Goal: Obtain resource: Obtain resource

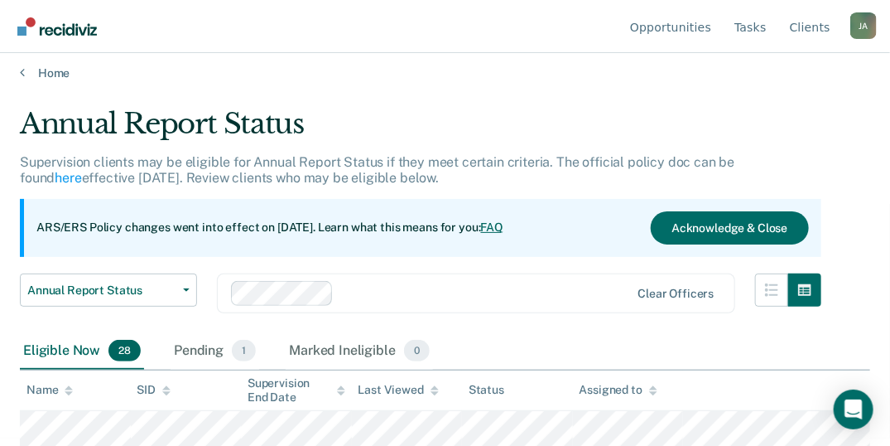
scroll to position [55, 0]
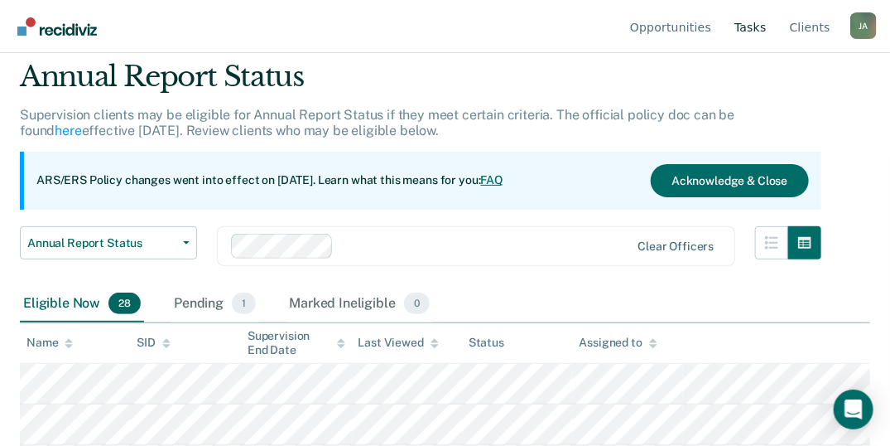
click at [755, 30] on link "Tasks" at bounding box center [750, 26] width 39 height 53
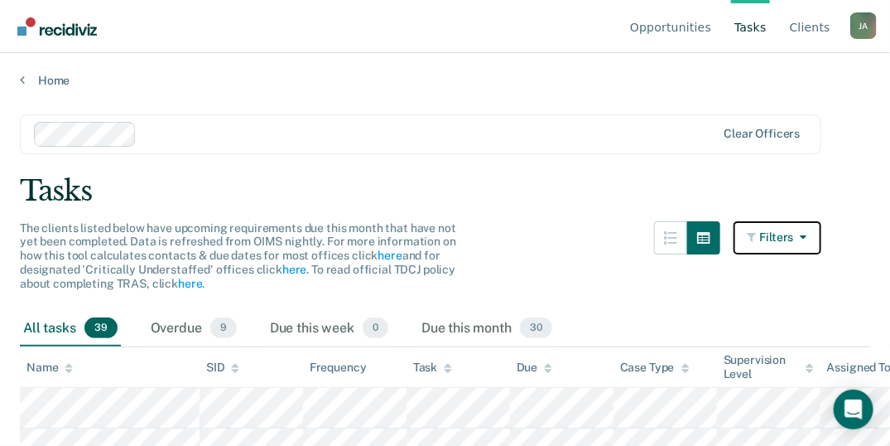
click at [812, 226] on button "Filters" at bounding box center [778, 237] width 88 height 33
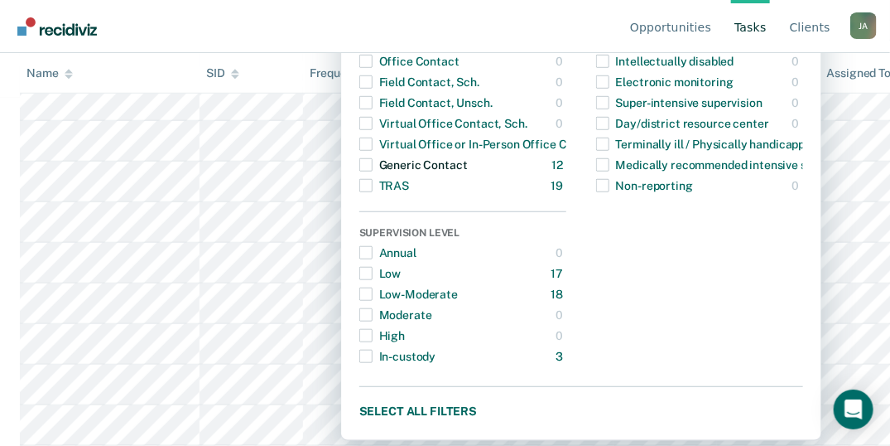
scroll to position [166, 0]
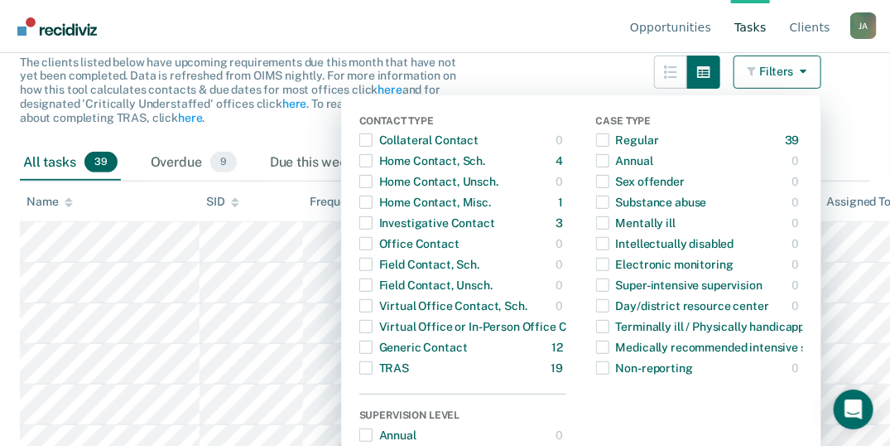
click at [129, 193] on th "Name" at bounding box center [110, 201] width 180 height 41
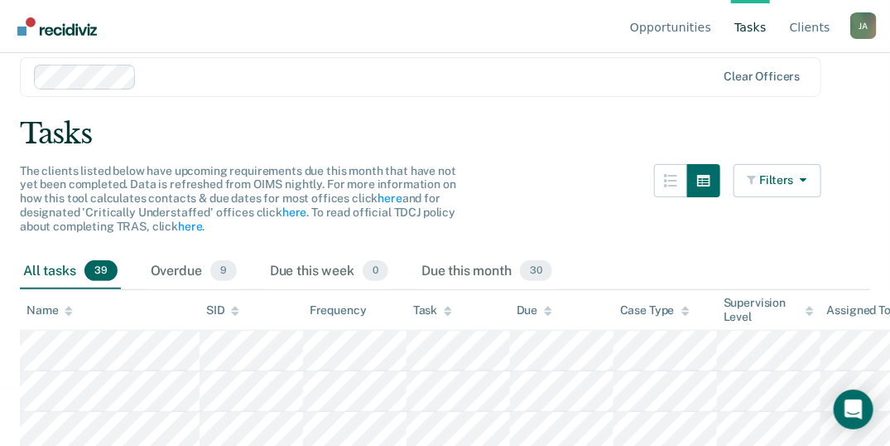
scroll to position [0, 0]
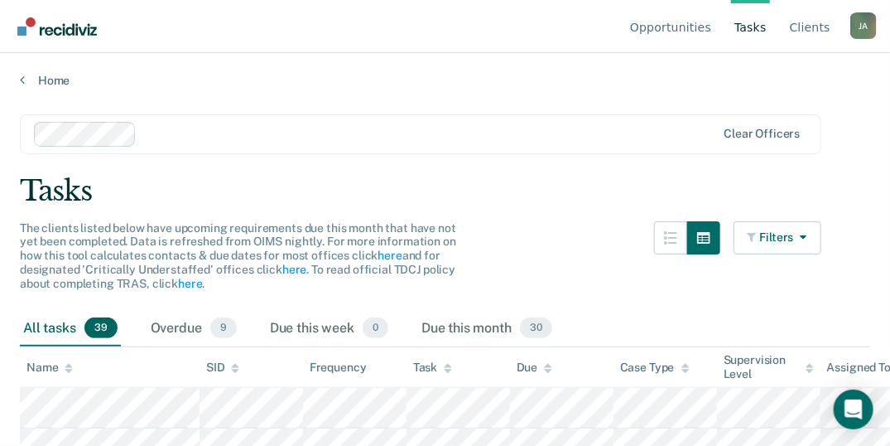
click at [862, 30] on div "[PERSON_NAME]" at bounding box center [864, 25] width 27 height 27
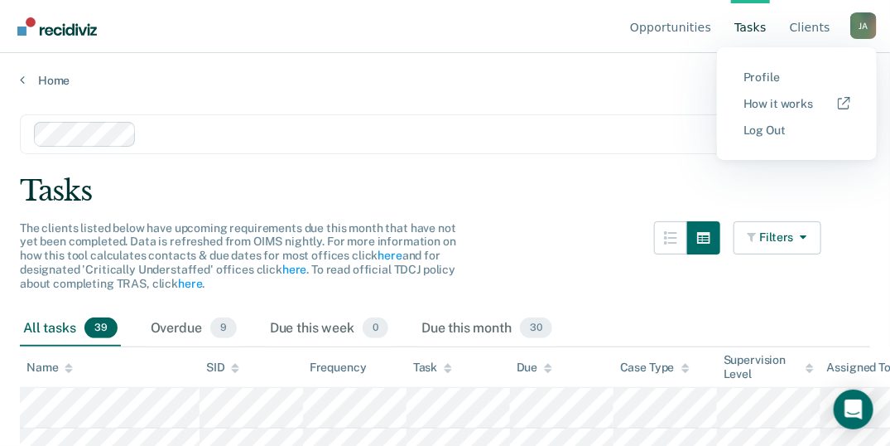
click at [552, 127] on div at bounding box center [429, 133] width 573 height 19
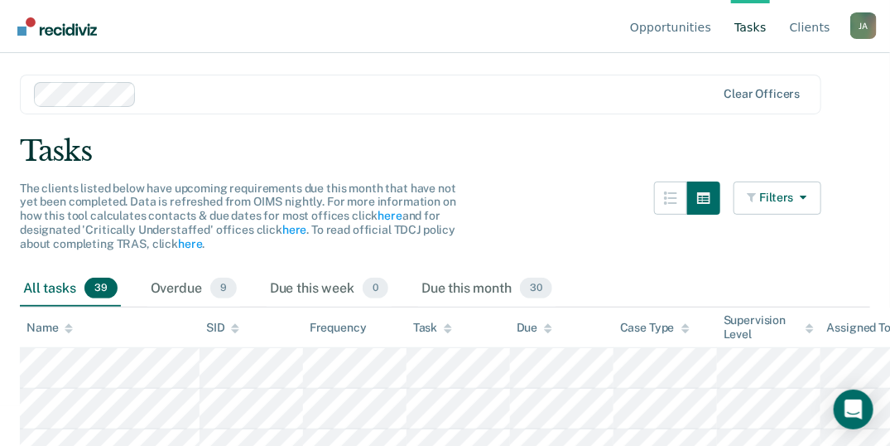
scroll to position [110, 0]
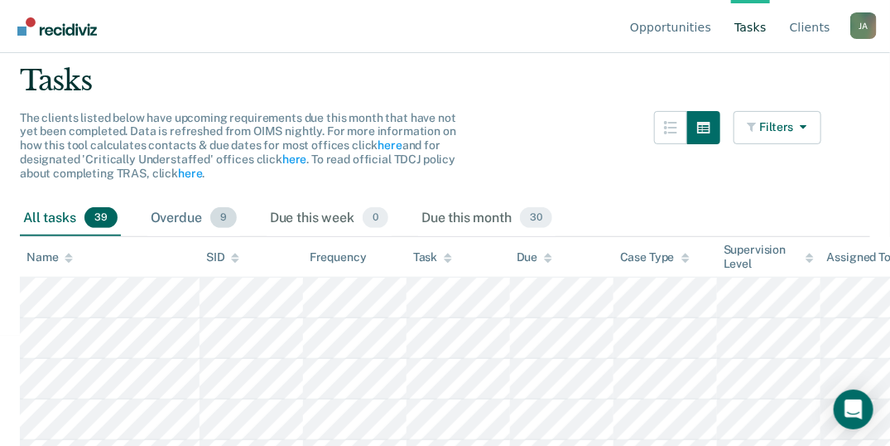
click at [229, 217] on span "9" at bounding box center [223, 218] width 27 height 22
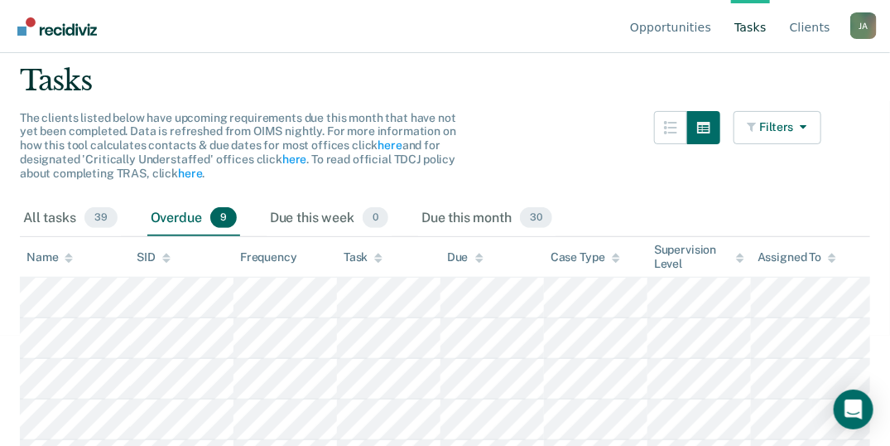
click at [229, 217] on span "9" at bounding box center [223, 218] width 27 height 22
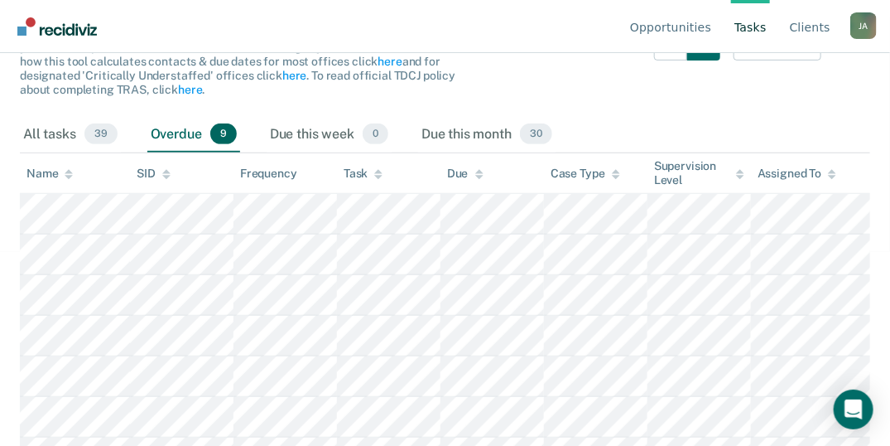
scroll to position [176, 0]
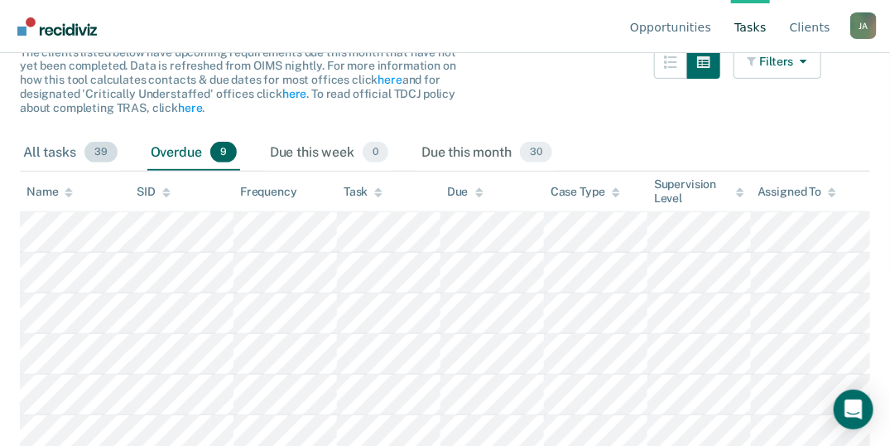
click at [97, 153] on span "39" at bounding box center [100, 153] width 33 height 22
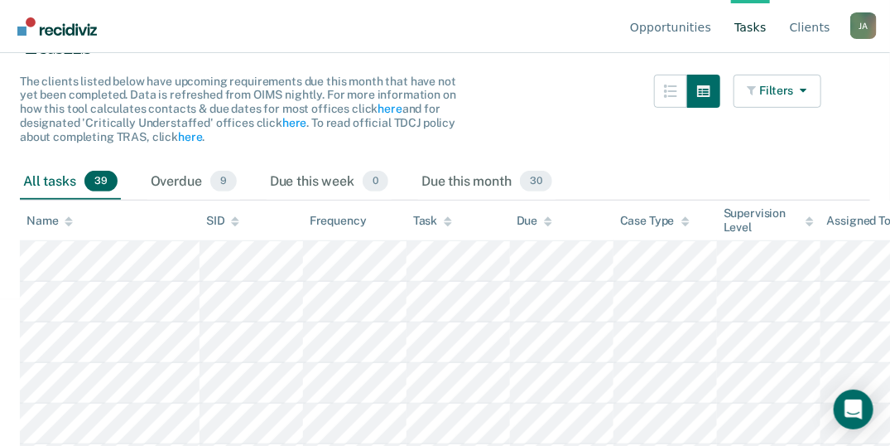
scroll to position [166, 0]
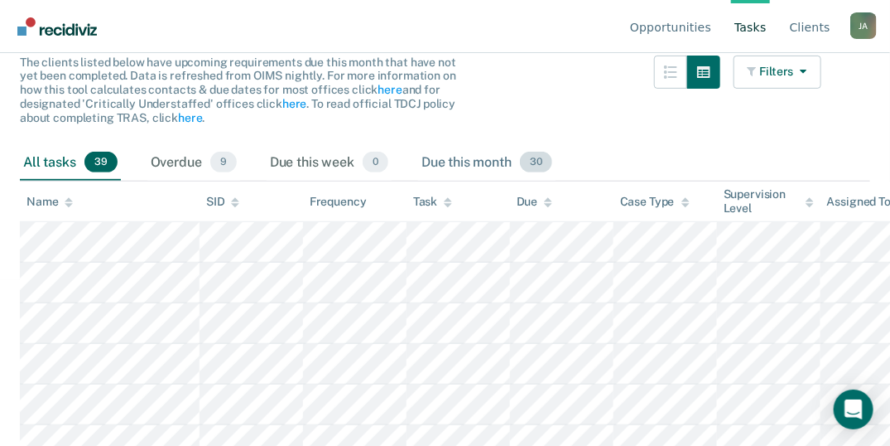
click at [538, 163] on span "30" at bounding box center [536, 163] width 32 height 22
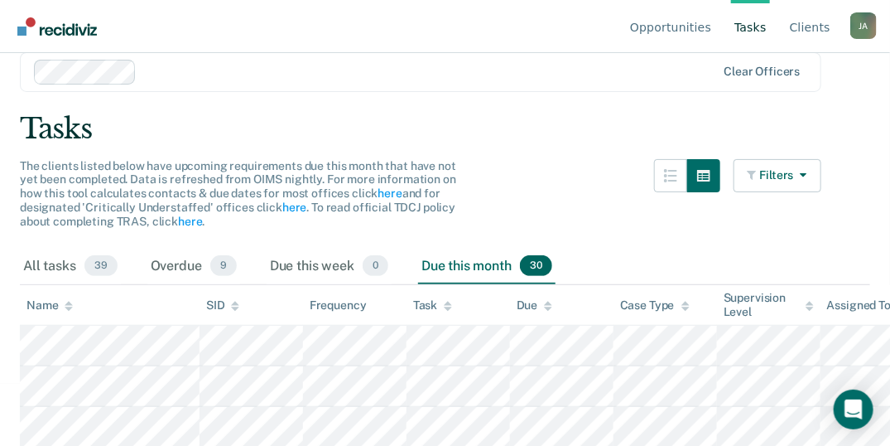
scroll to position [42, 0]
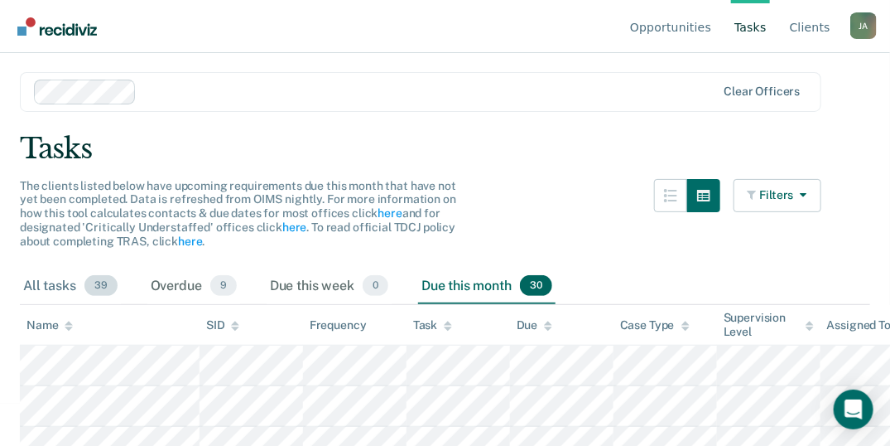
click at [105, 287] on span "39" at bounding box center [100, 286] width 33 height 22
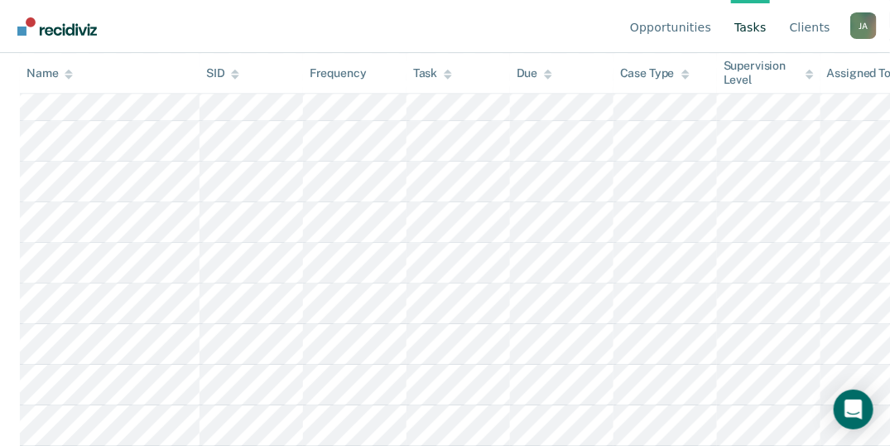
scroll to position [1622, 0]
click at [70, 27] on img "Go to Recidiviz Home" at bounding box center [57, 26] width 80 height 18
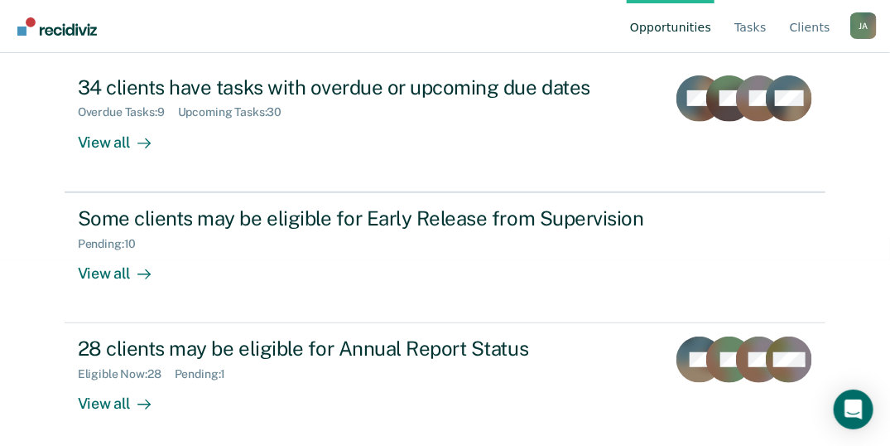
scroll to position [190, 0]
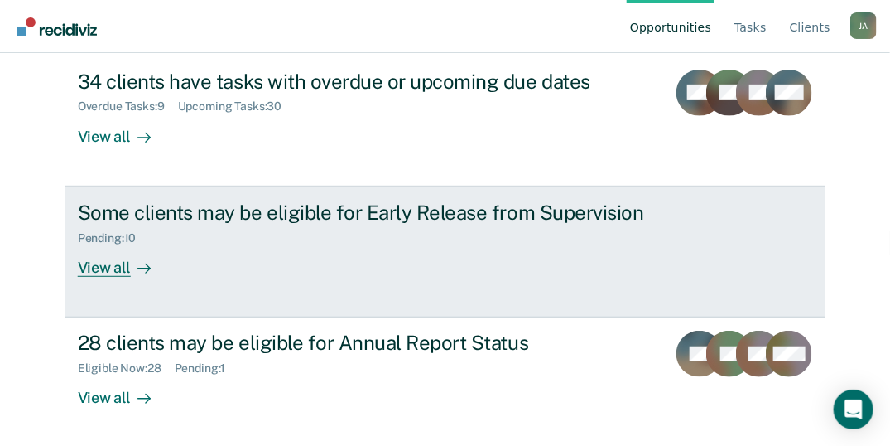
click at [105, 269] on div "View all" at bounding box center [124, 260] width 93 height 32
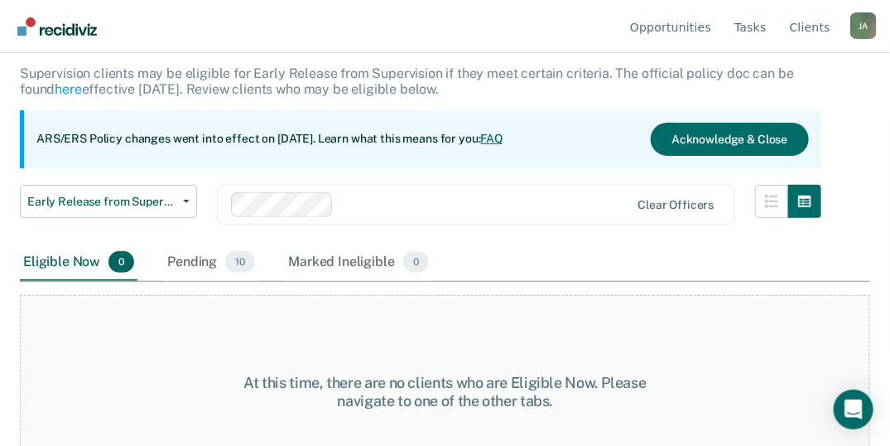
scroll to position [137, 0]
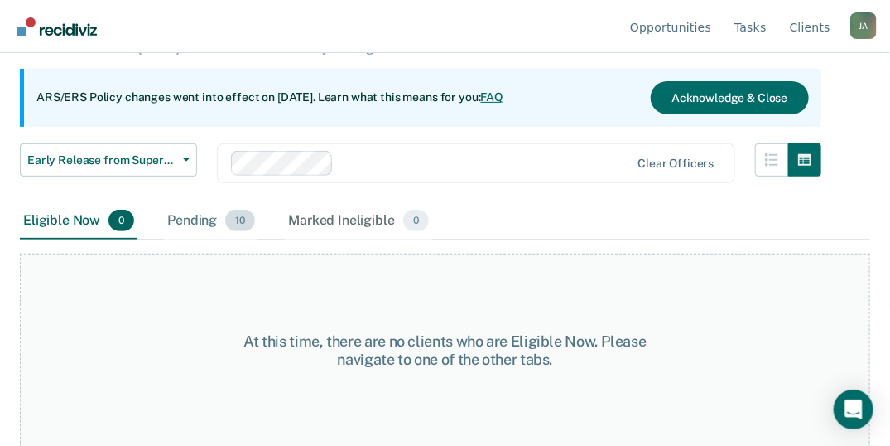
click at [230, 220] on span "10" at bounding box center [240, 221] width 30 height 22
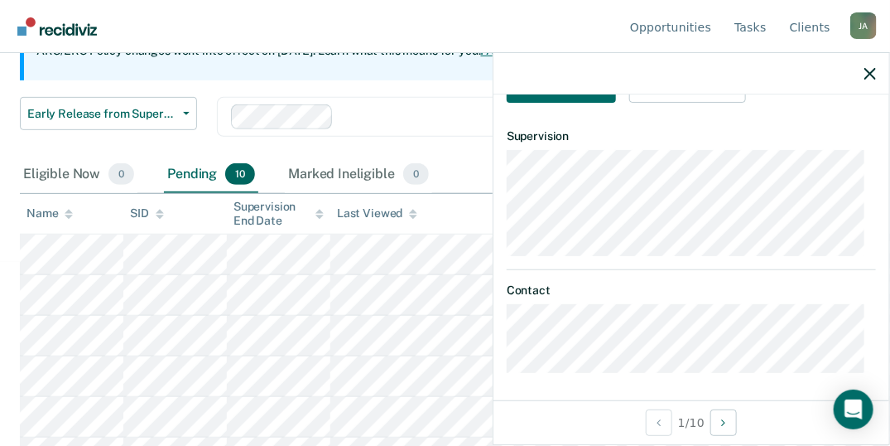
scroll to position [211, 0]
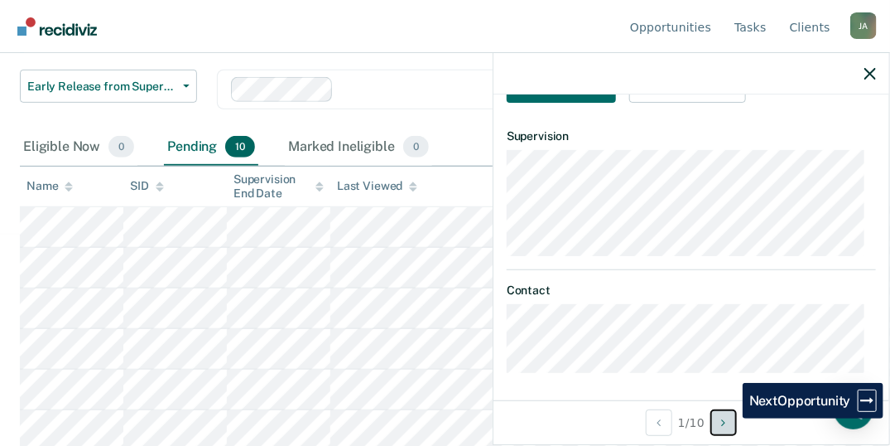
click at [730, 417] on button "Next Opportunity" at bounding box center [724, 422] width 27 height 27
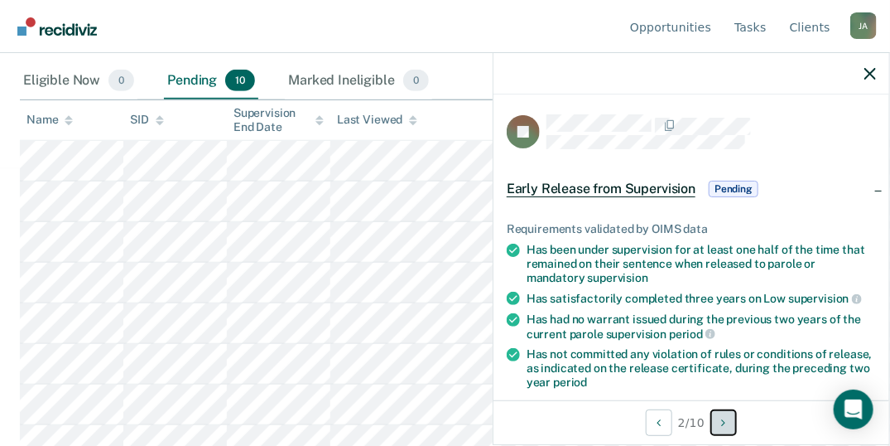
scroll to position [321, 0]
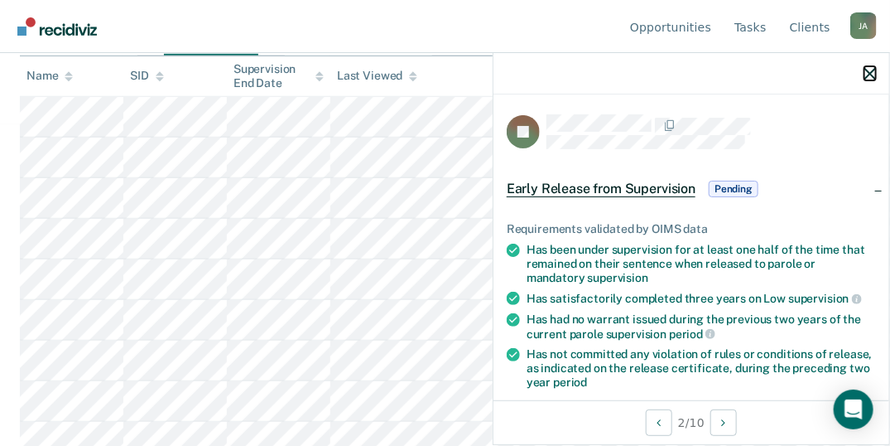
click at [869, 75] on icon "button" at bounding box center [871, 74] width 12 height 12
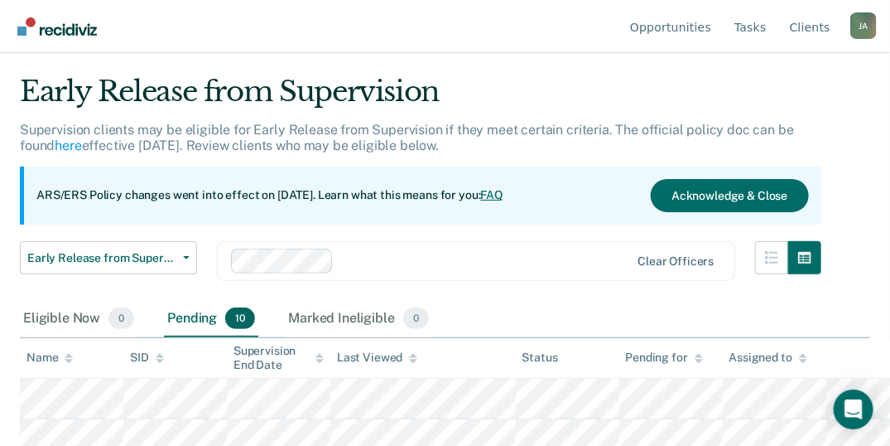
scroll to position [0, 0]
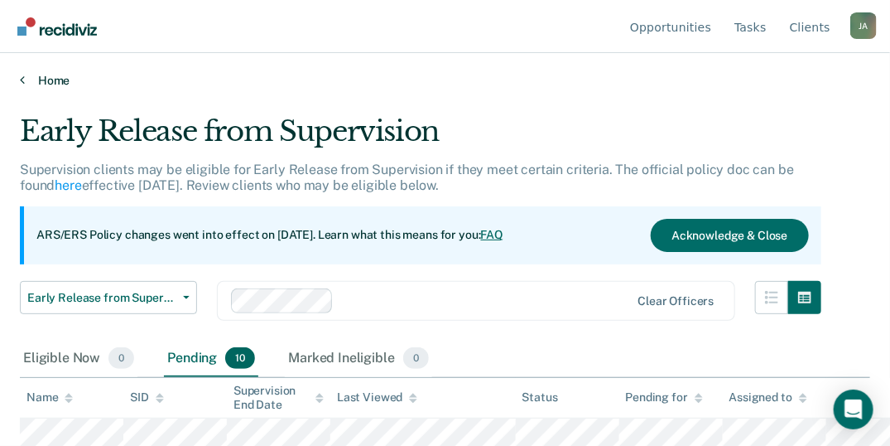
click at [52, 76] on link "Home" at bounding box center [445, 80] width 851 height 15
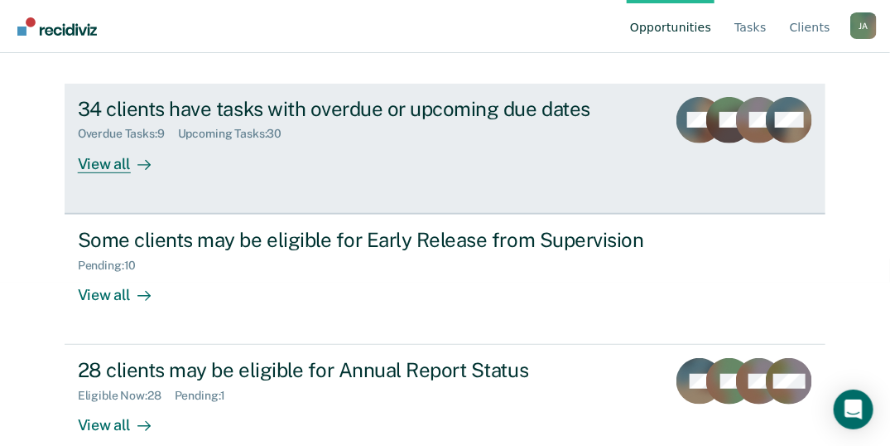
scroll to position [190, 0]
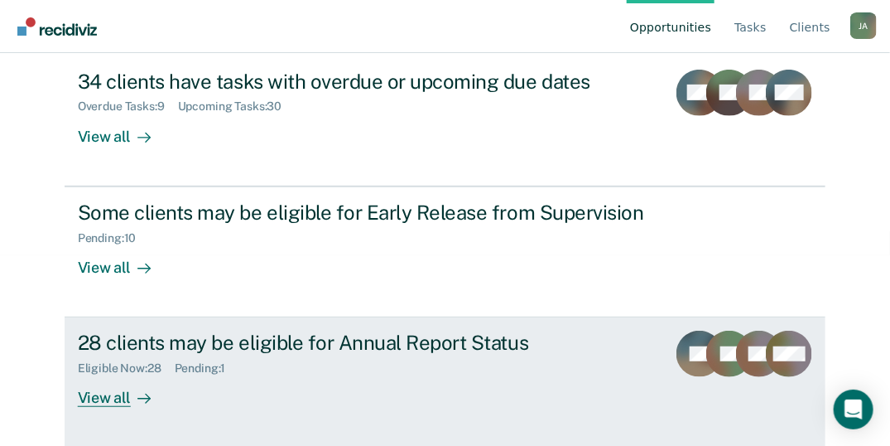
click at [102, 394] on div "View all" at bounding box center [124, 391] width 93 height 32
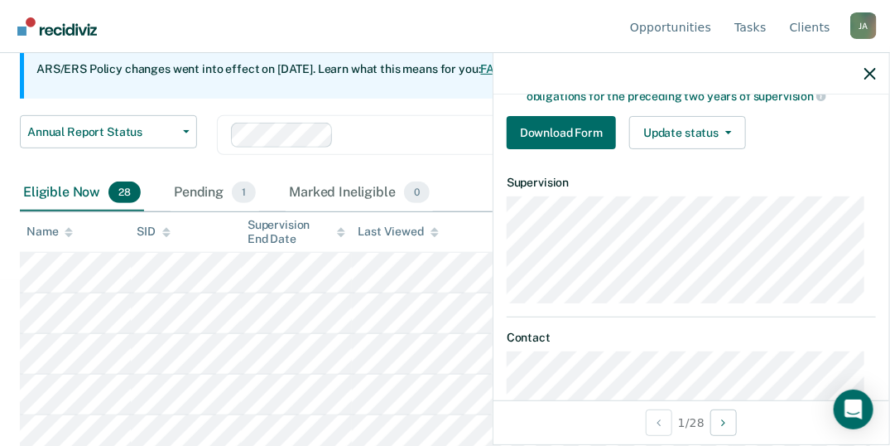
scroll to position [276, 0]
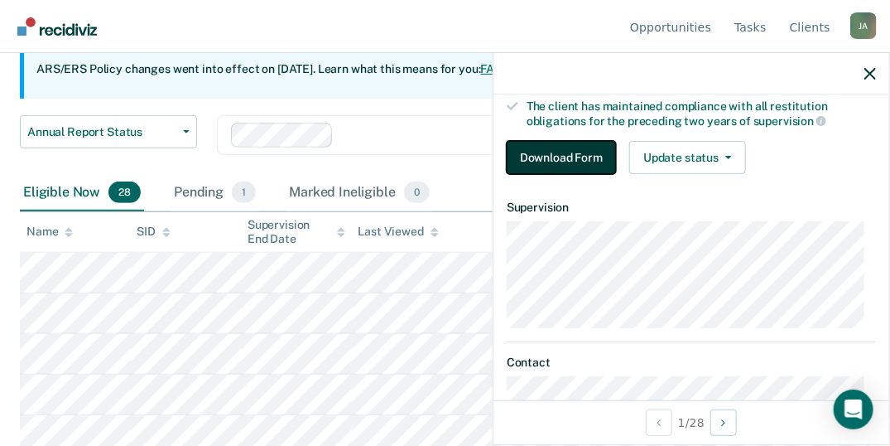
click at [557, 154] on button "Download Form" at bounding box center [561, 157] width 109 height 33
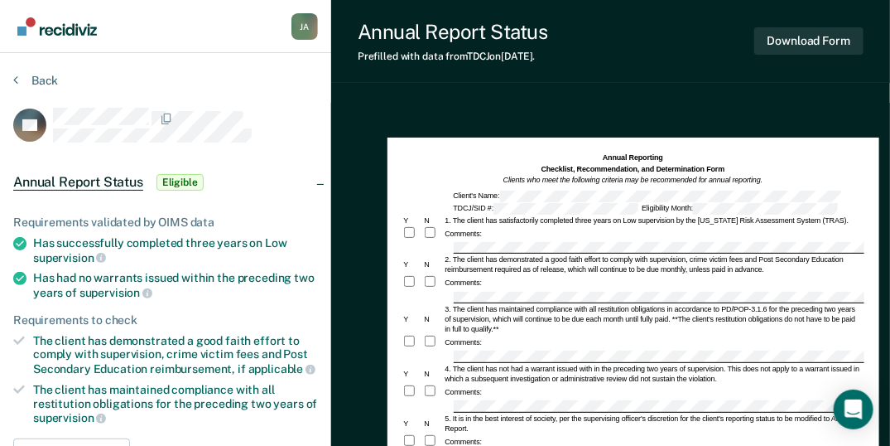
click at [224, 128] on div at bounding box center [185, 125] width 265 height 35
drag, startPoint x: 214, startPoint y: 125, endPoint x: 172, endPoint y: 70, distance: 68.6
click at [172, 70] on section "Back PS Annual Report Status Eligible Requirements validated by OIMS data Has s…" at bounding box center [165, 413] width 331 height 721
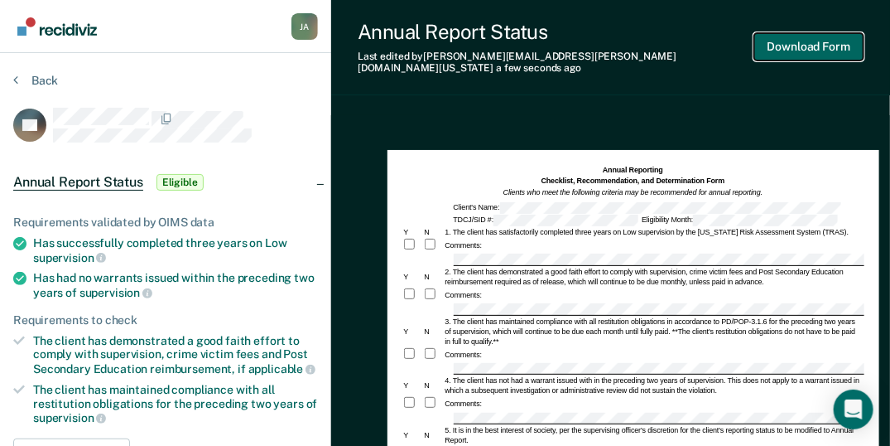
click at [777, 51] on button "Download Form" at bounding box center [808, 46] width 109 height 27
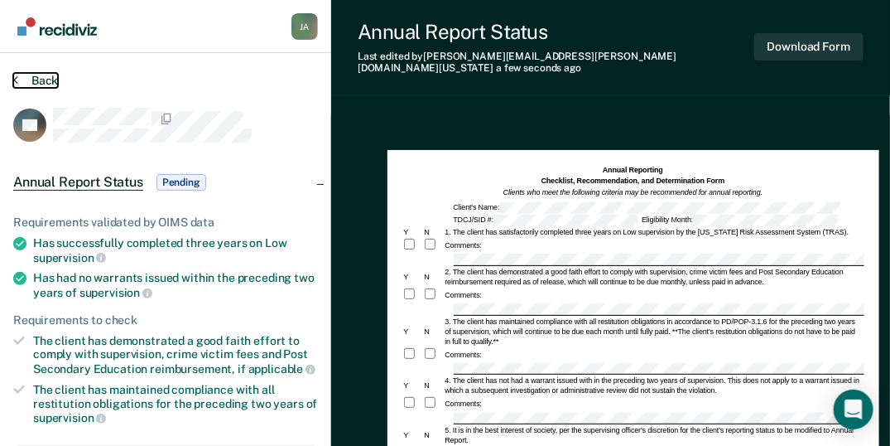
click at [18, 75] on button "Back" at bounding box center [35, 80] width 45 height 15
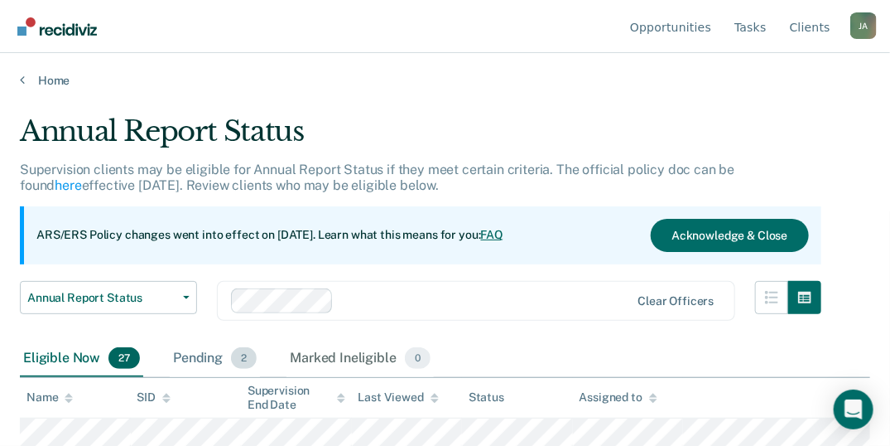
click at [209, 354] on div "Pending 2" at bounding box center [215, 358] width 90 height 36
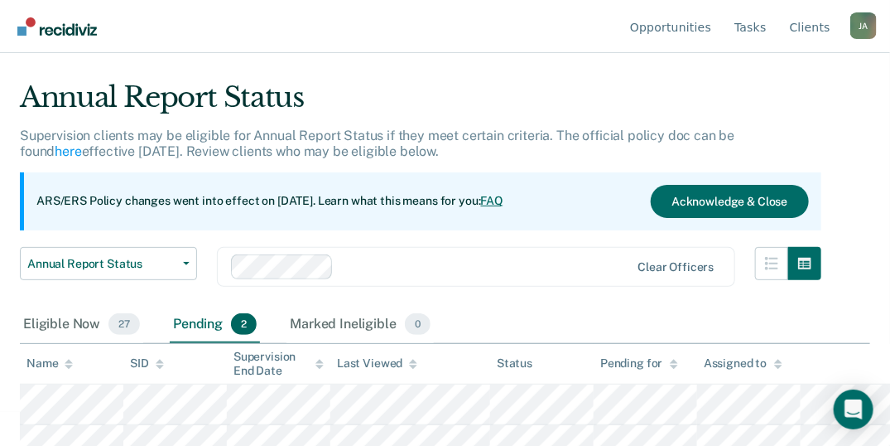
scroll to position [52, 0]
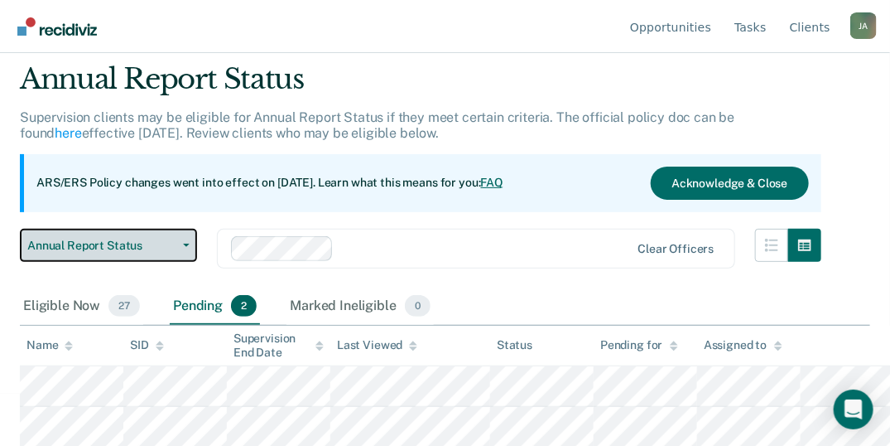
click at [181, 248] on button "Annual Report Status" at bounding box center [108, 245] width 177 height 33
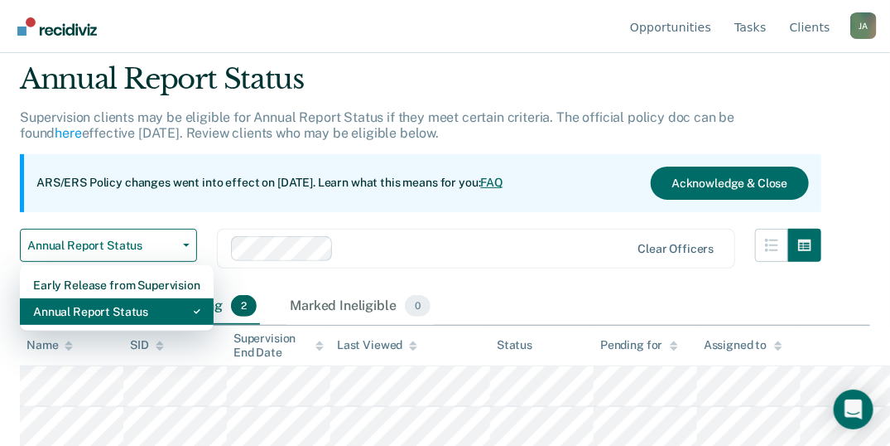
click at [134, 310] on div "Annual Report Status" at bounding box center [116, 311] width 167 height 27
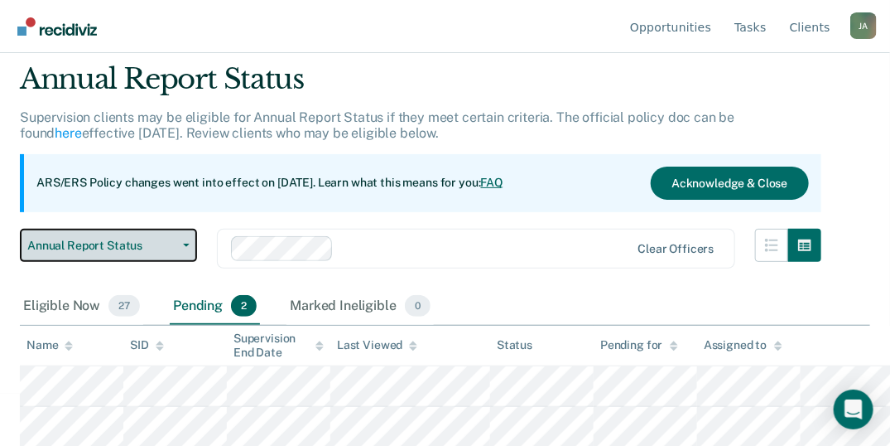
click at [181, 238] on button "Annual Report Status" at bounding box center [108, 245] width 177 height 33
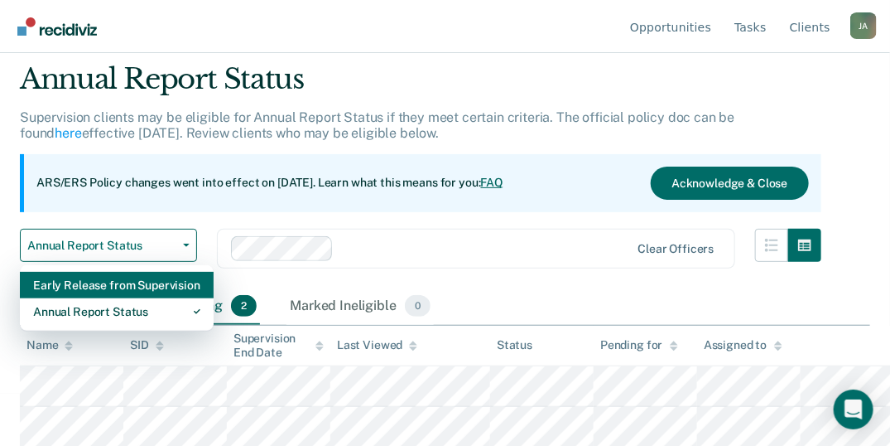
click at [147, 275] on div "Early Release from Supervision" at bounding box center [116, 285] width 167 height 27
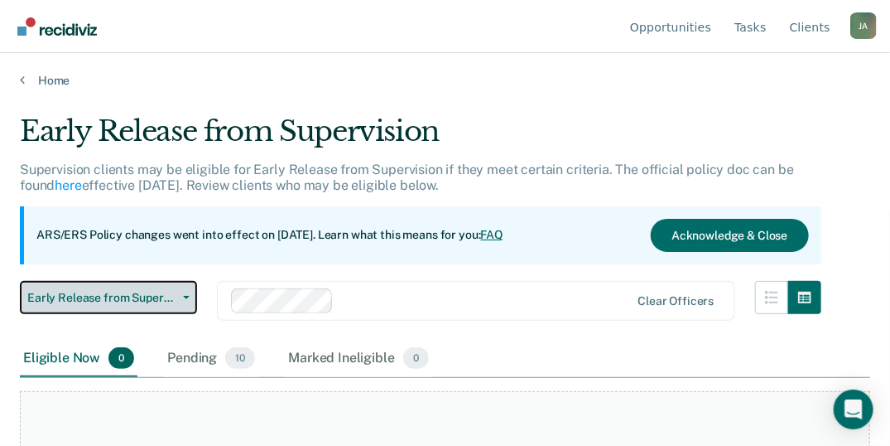
click at [187, 296] on icon "button" at bounding box center [186, 297] width 7 height 3
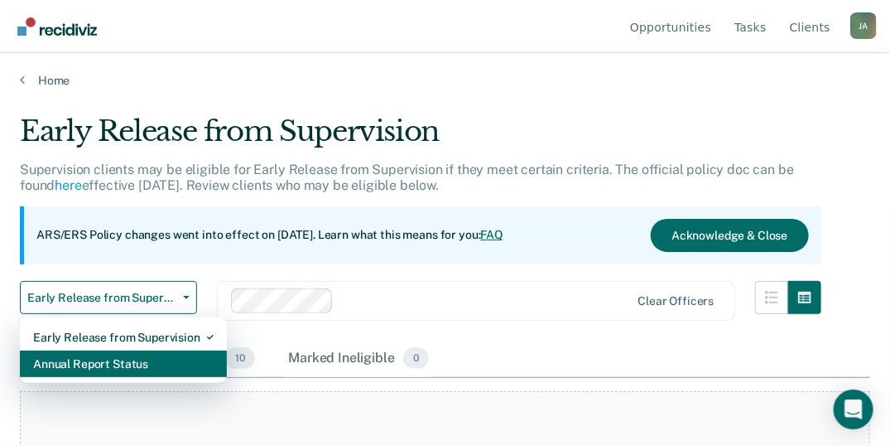
click at [140, 362] on div "Annual Report Status" at bounding box center [123, 363] width 181 height 27
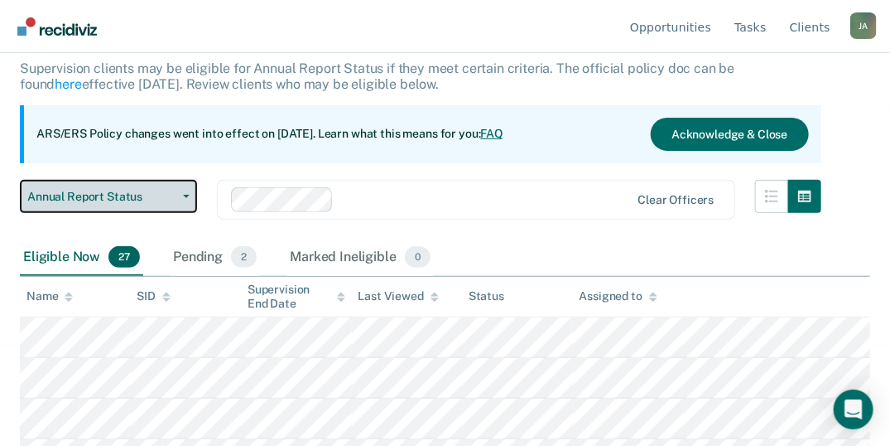
scroll to position [128, 0]
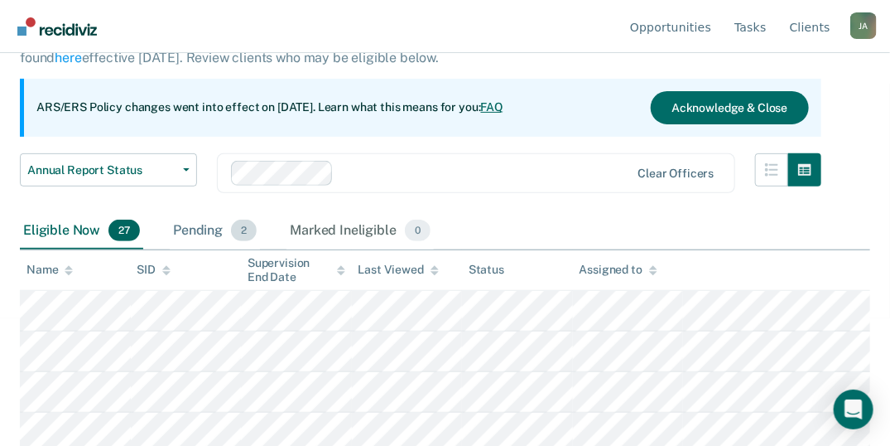
click at [243, 230] on span "2" at bounding box center [244, 230] width 26 height 22
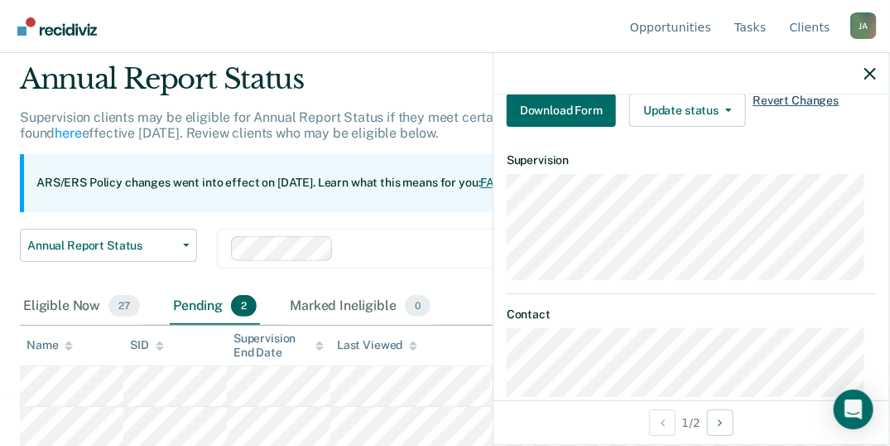
scroll to position [428, 0]
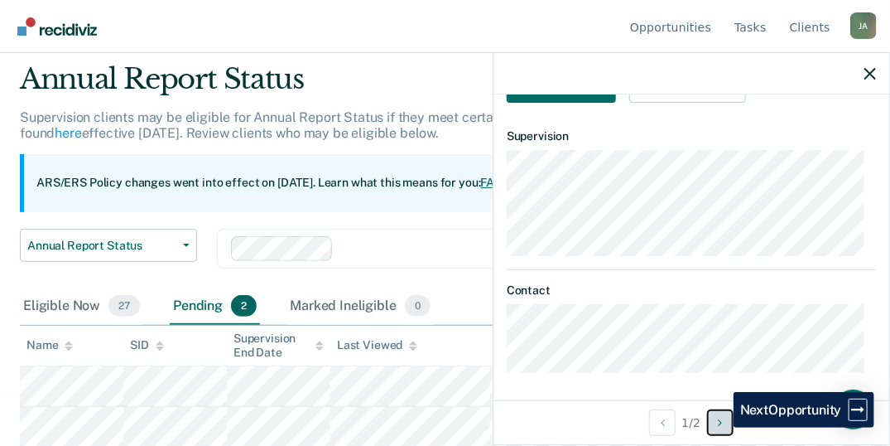
click at [721, 427] on icon "Next Opportunity" at bounding box center [720, 423] width 4 height 12
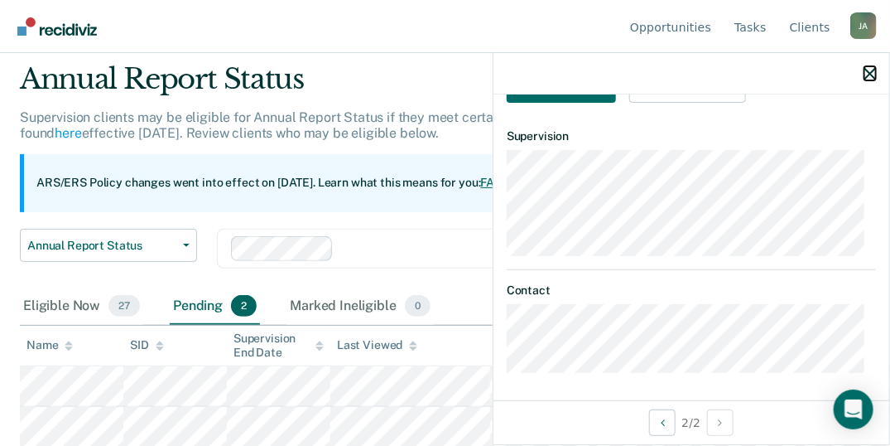
click at [871, 70] on icon "button" at bounding box center [871, 74] width 12 height 12
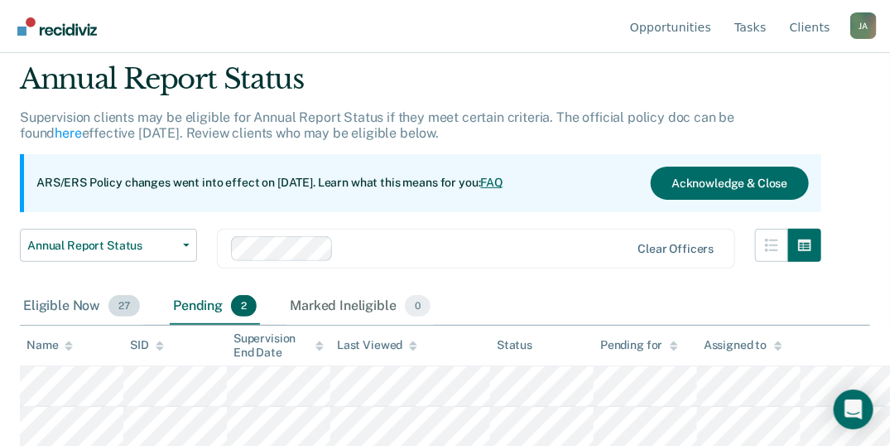
click at [120, 309] on span "27" at bounding box center [123, 306] width 31 height 22
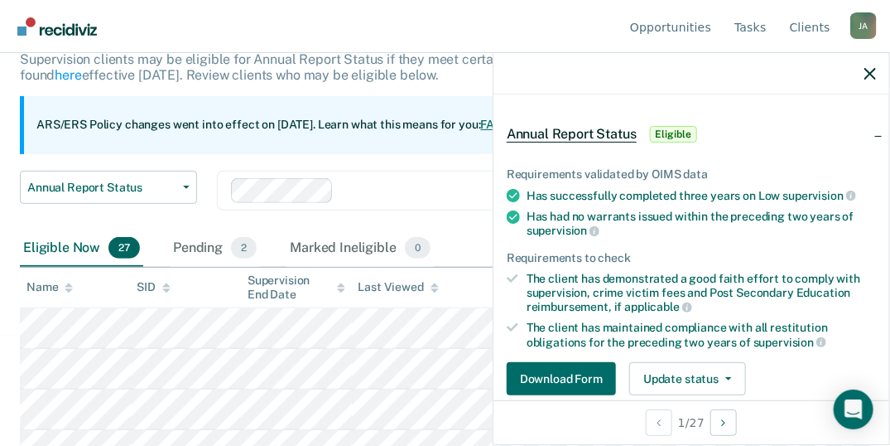
scroll to position [110, 0]
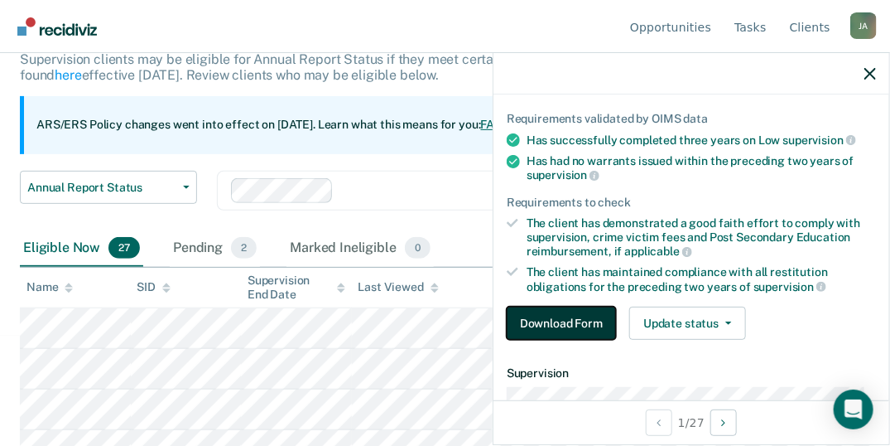
click at [573, 311] on button "Download Form" at bounding box center [561, 322] width 109 height 33
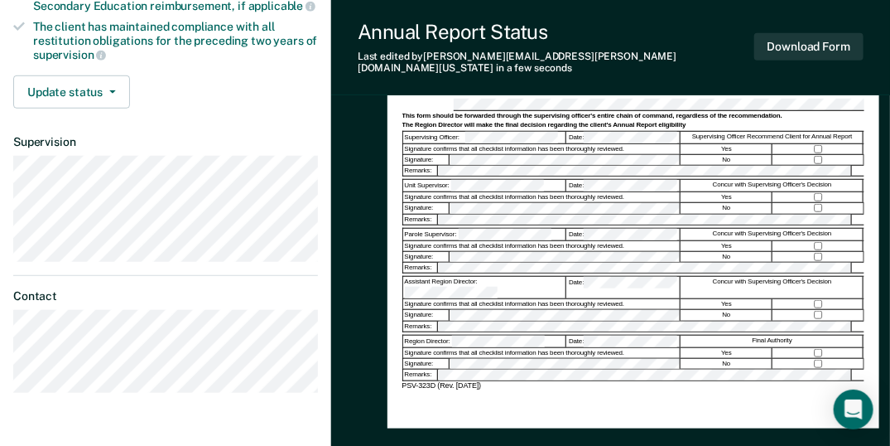
scroll to position [296, 0]
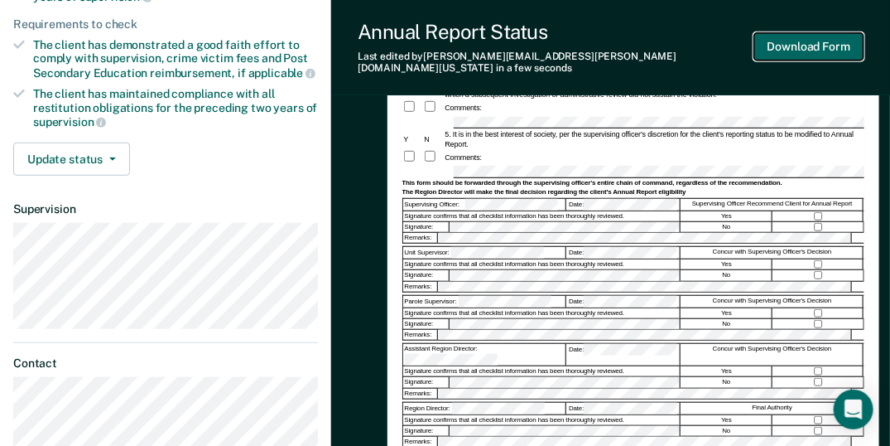
click at [815, 44] on button "Download Form" at bounding box center [808, 46] width 109 height 27
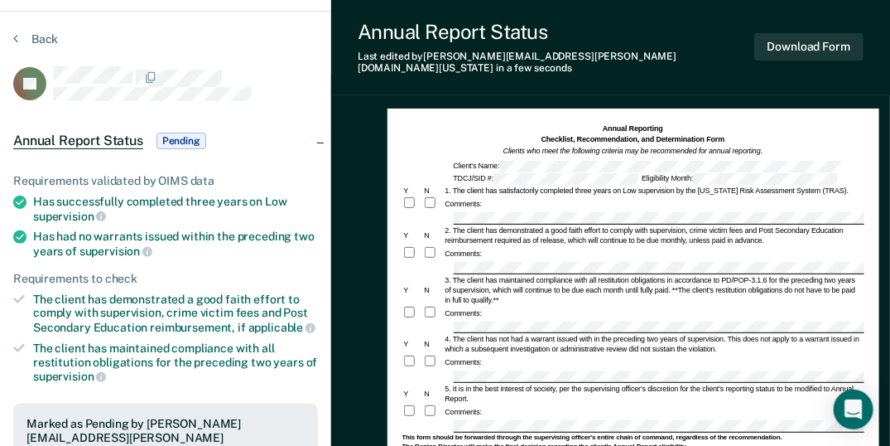
scroll to position [0, 0]
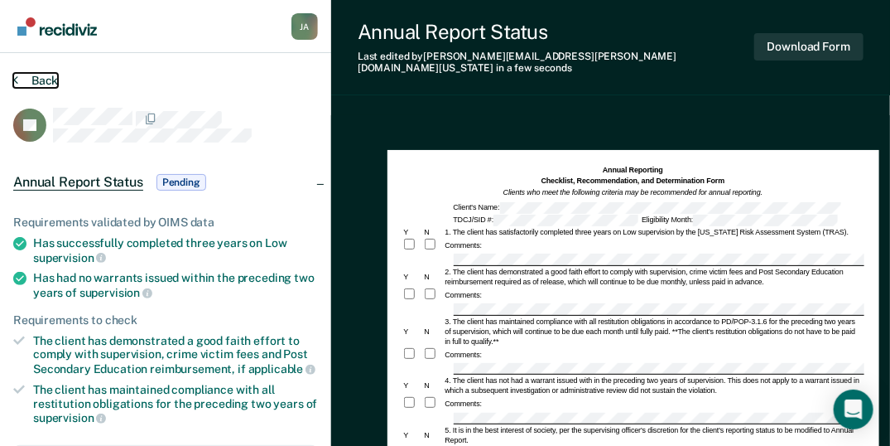
click at [20, 76] on button "Back" at bounding box center [35, 80] width 45 height 15
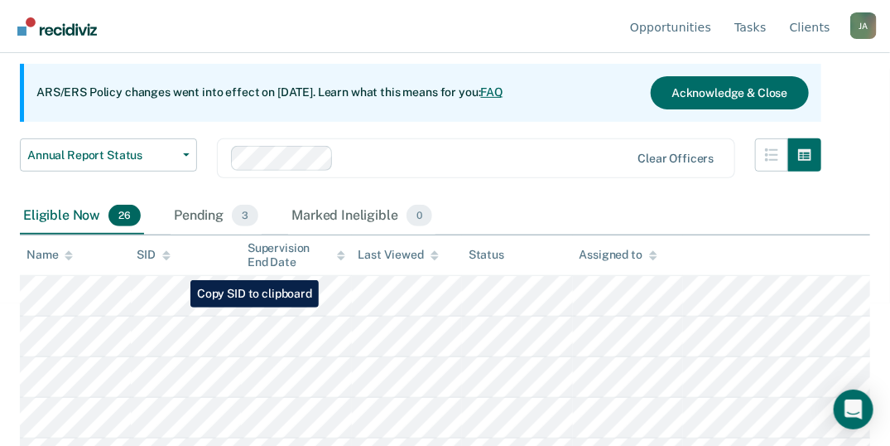
scroll to position [88, 0]
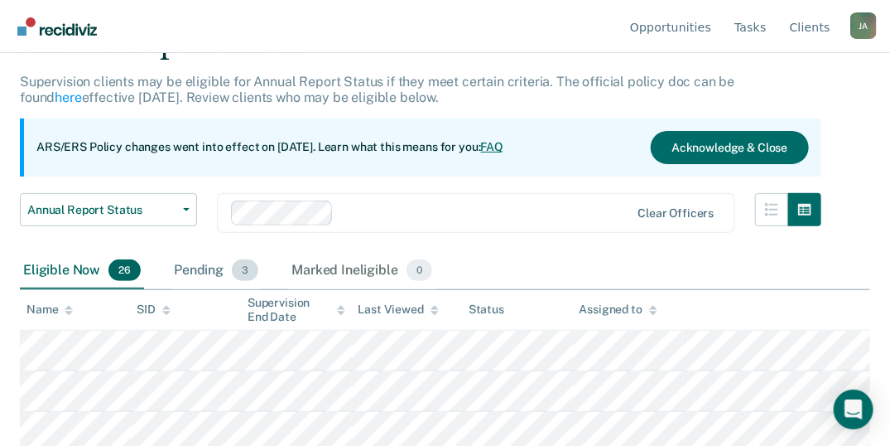
click at [239, 272] on span "3" at bounding box center [245, 270] width 27 height 22
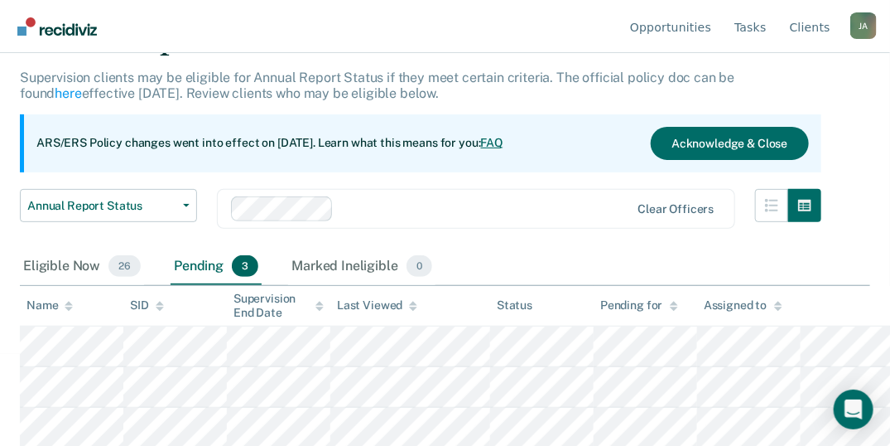
scroll to position [93, 0]
click at [131, 265] on span "26" at bounding box center [124, 265] width 32 height 22
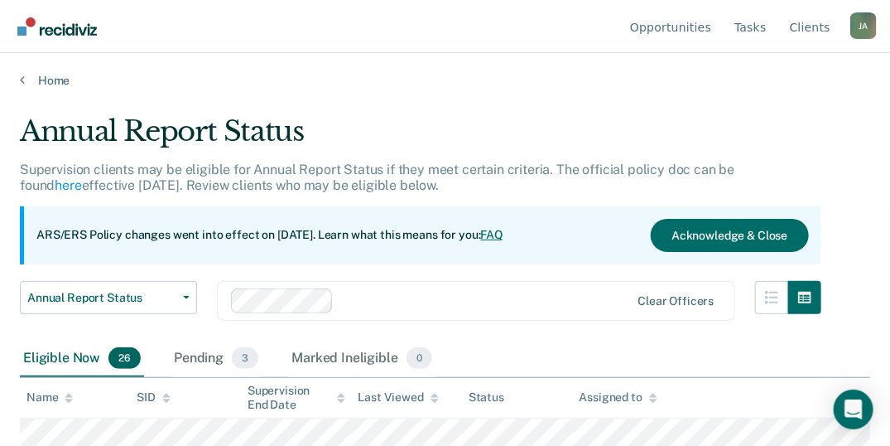
scroll to position [0, 0]
click at [22, 76] on icon at bounding box center [22, 79] width 5 height 13
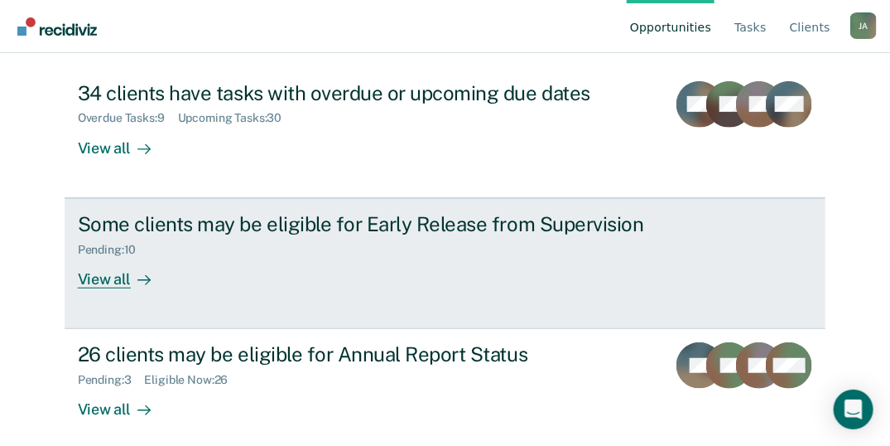
scroll to position [190, 0]
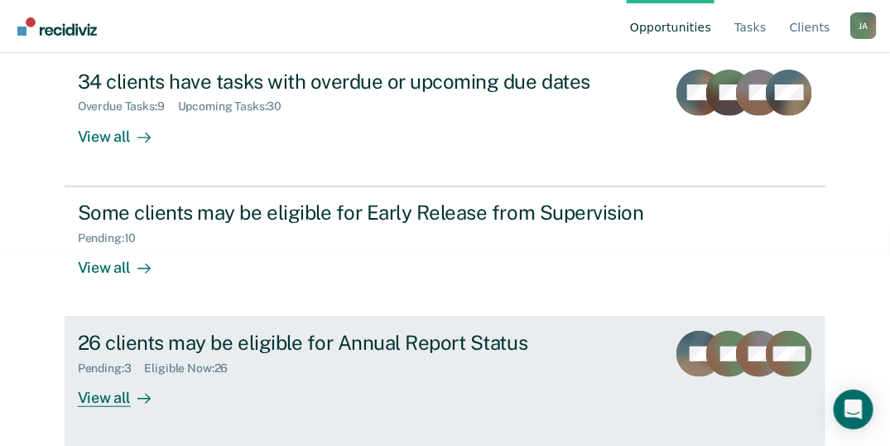
click at [122, 396] on div "View all" at bounding box center [124, 391] width 93 height 32
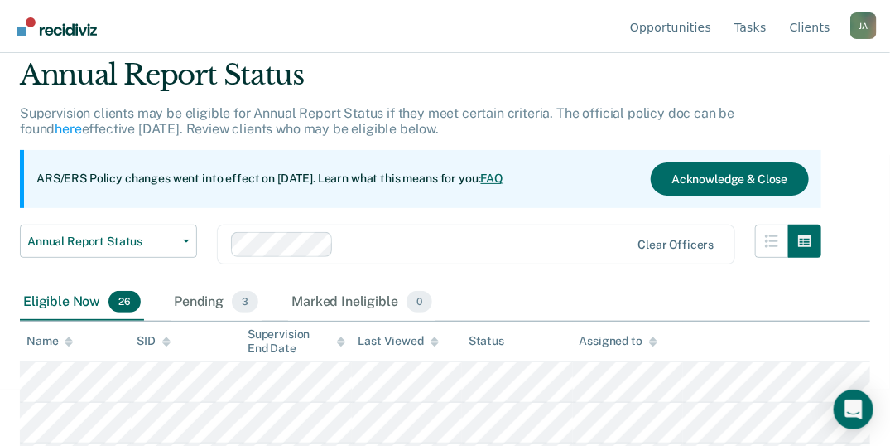
scroll to position [55, 0]
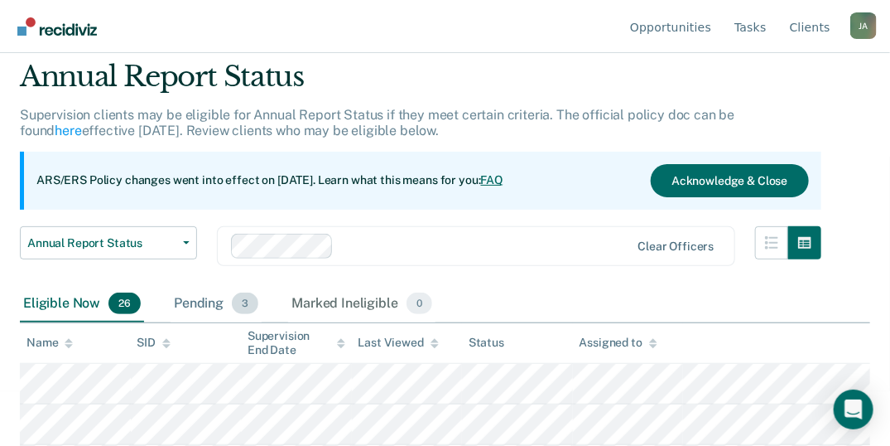
click at [245, 303] on span "3" at bounding box center [245, 303] width 27 height 22
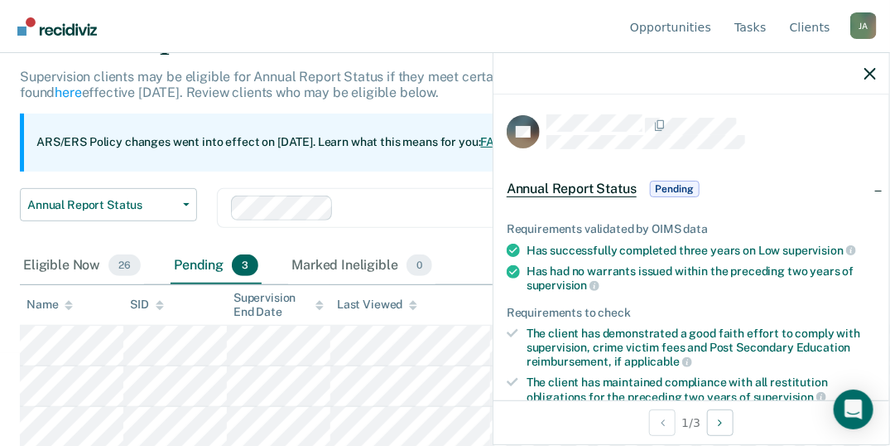
scroll to position [0, 0]
click at [871, 71] on icon "button" at bounding box center [871, 74] width 12 height 12
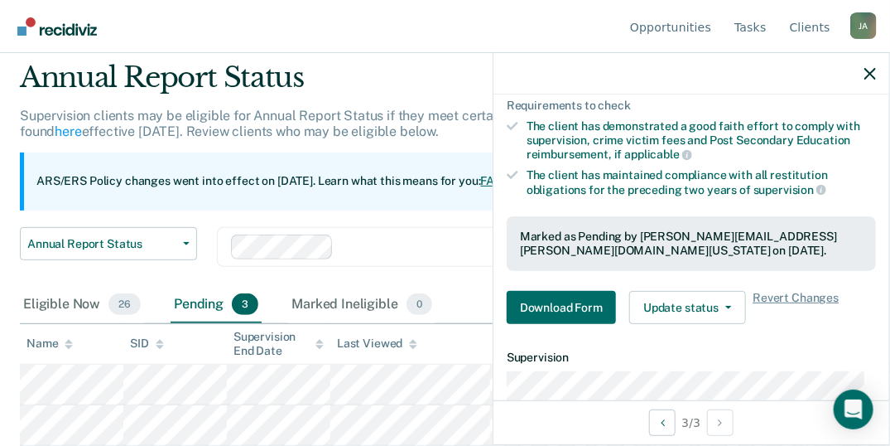
scroll to position [37, 0]
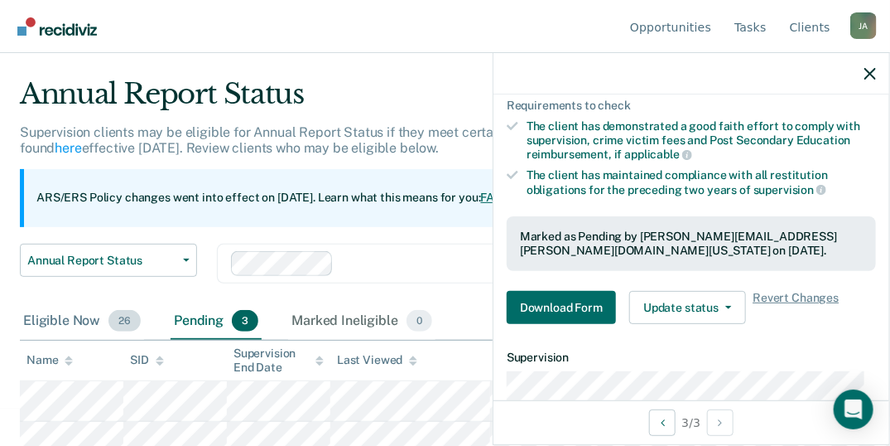
click at [113, 327] on span "26" at bounding box center [124, 321] width 32 height 22
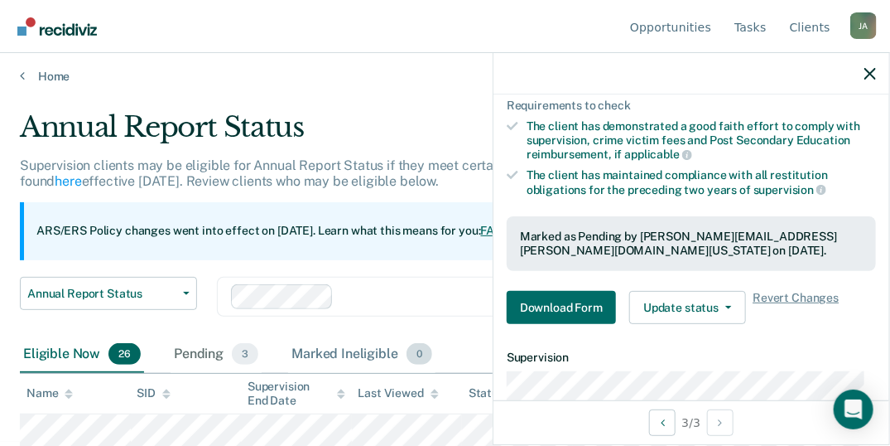
scroll to position [0, 0]
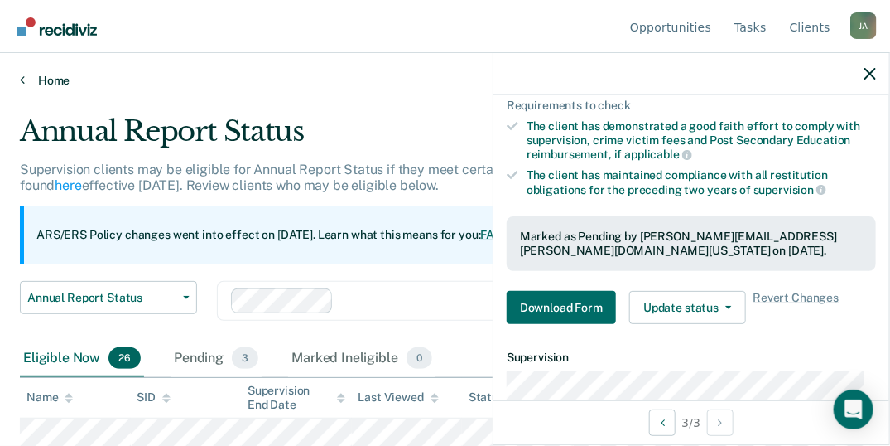
click at [22, 78] on icon at bounding box center [22, 79] width 5 height 13
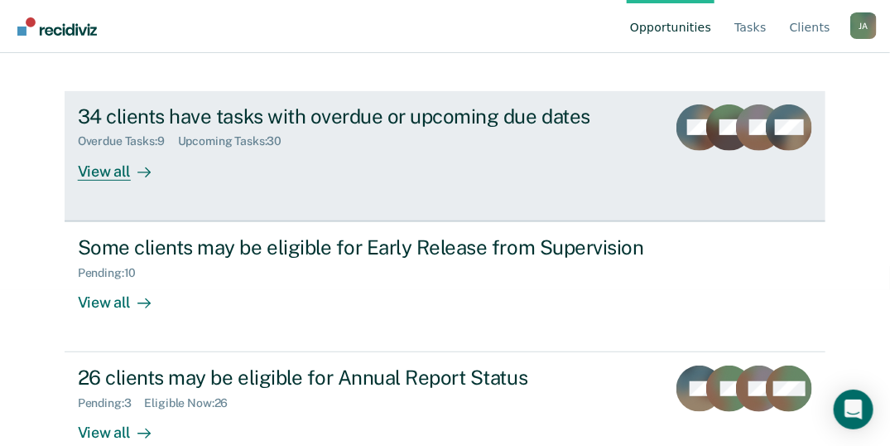
scroll to position [190, 0]
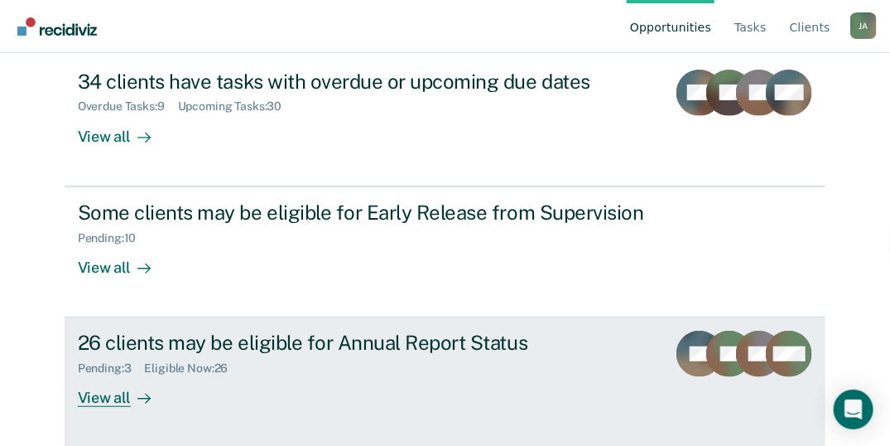
click at [107, 401] on div "View all" at bounding box center [124, 391] width 93 height 32
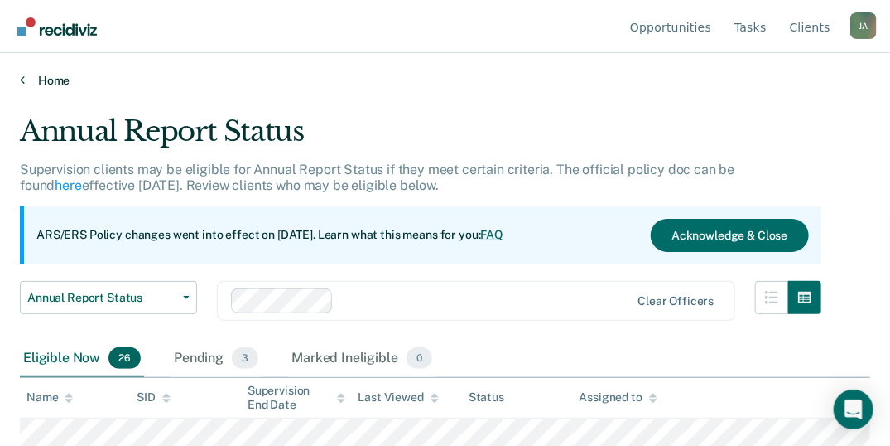
click at [37, 81] on link "Home" at bounding box center [445, 80] width 851 height 15
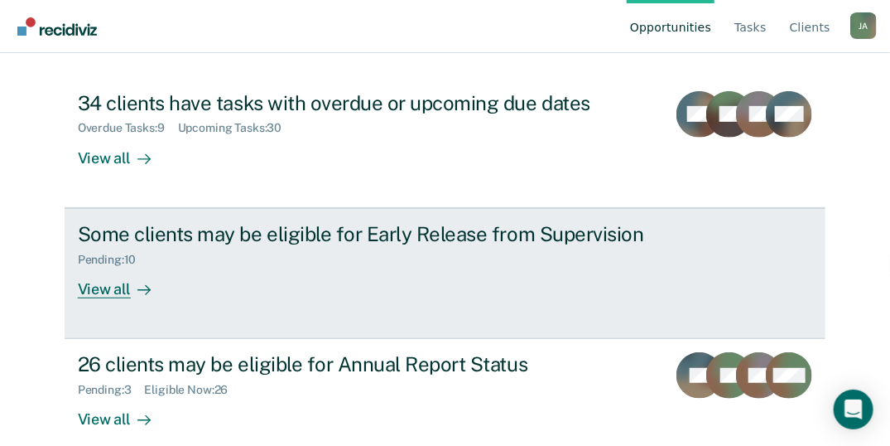
scroll to position [190, 0]
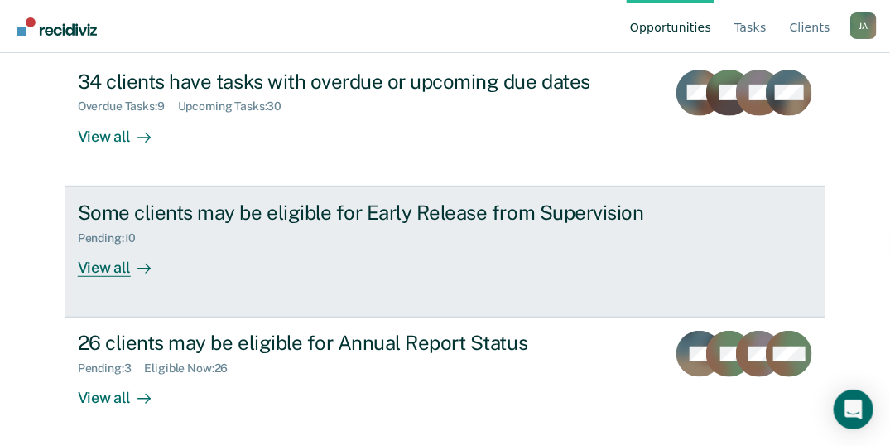
click at [123, 263] on div "View all" at bounding box center [124, 260] width 93 height 32
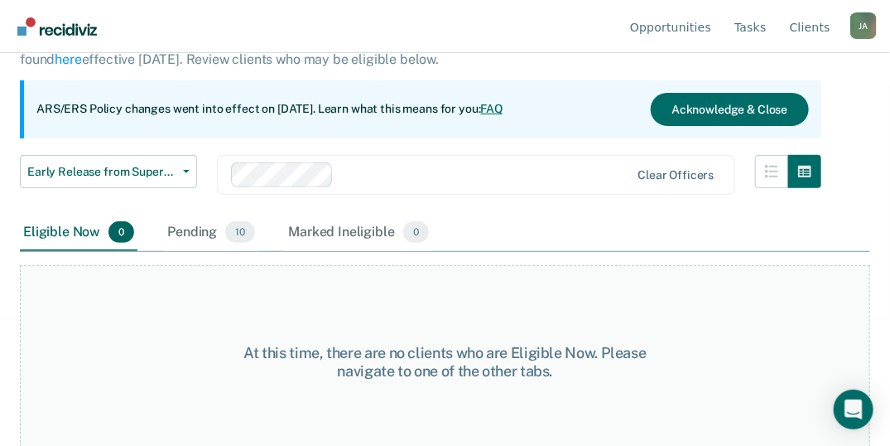
scroll to position [137, 0]
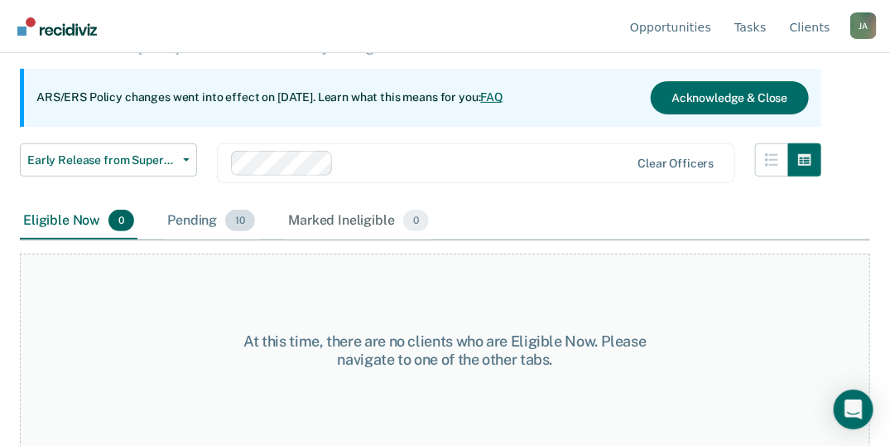
click at [238, 210] on span "10" at bounding box center [240, 221] width 30 height 22
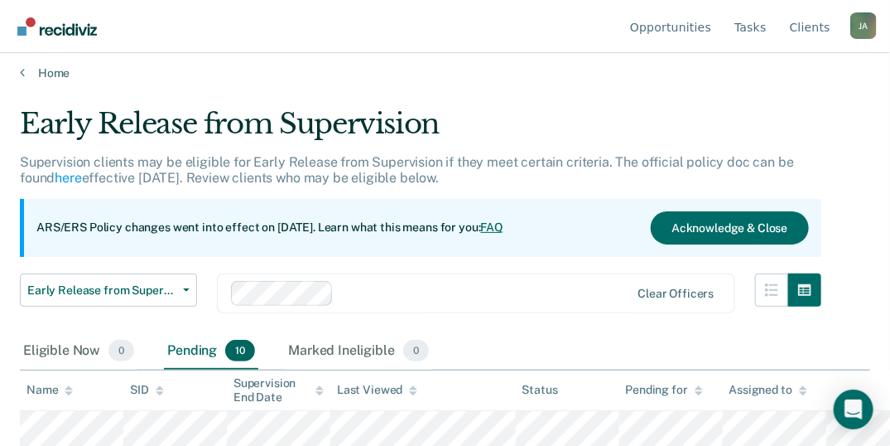
scroll to position [0, 0]
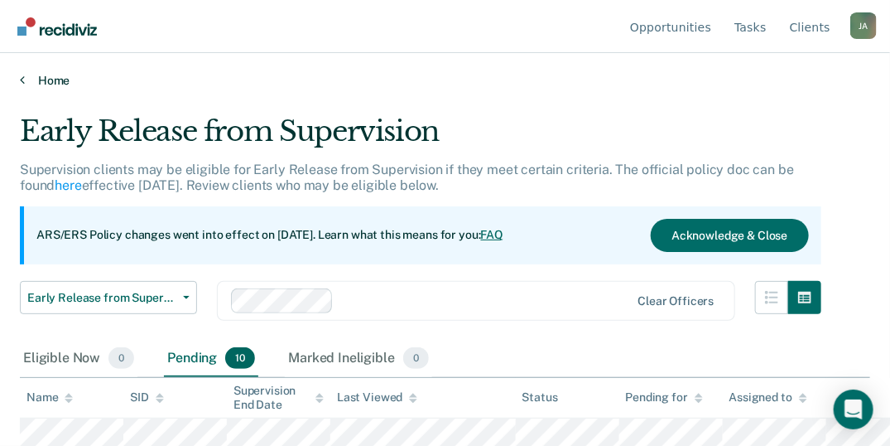
click at [22, 73] on icon at bounding box center [22, 79] width 5 height 13
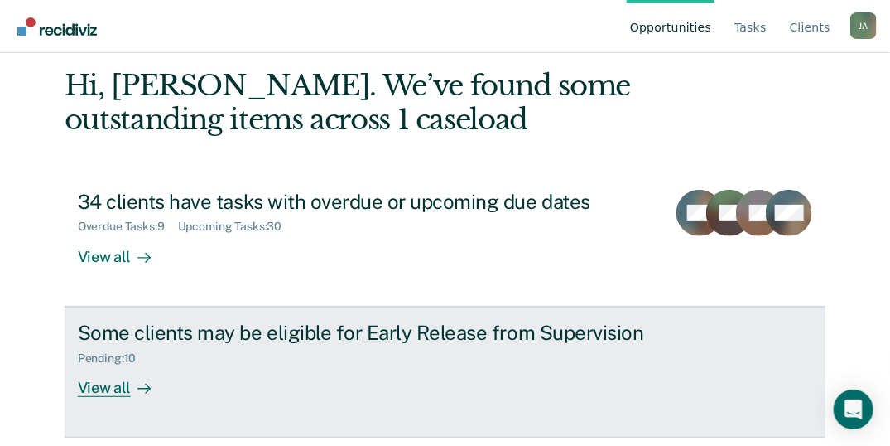
scroll to position [190, 0]
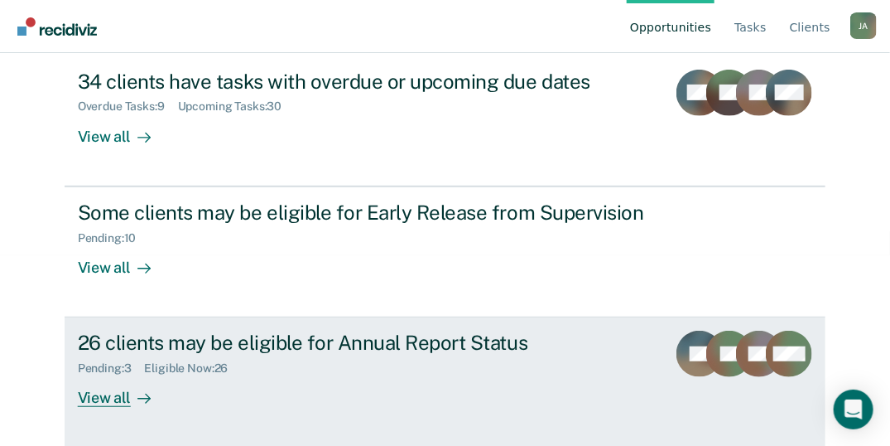
click at [131, 389] on div at bounding box center [141, 397] width 20 height 19
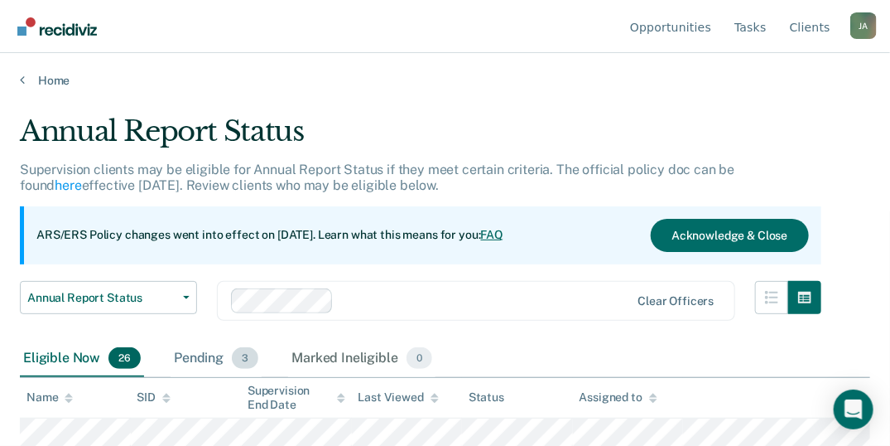
click at [249, 349] on span "3" at bounding box center [245, 358] width 27 height 22
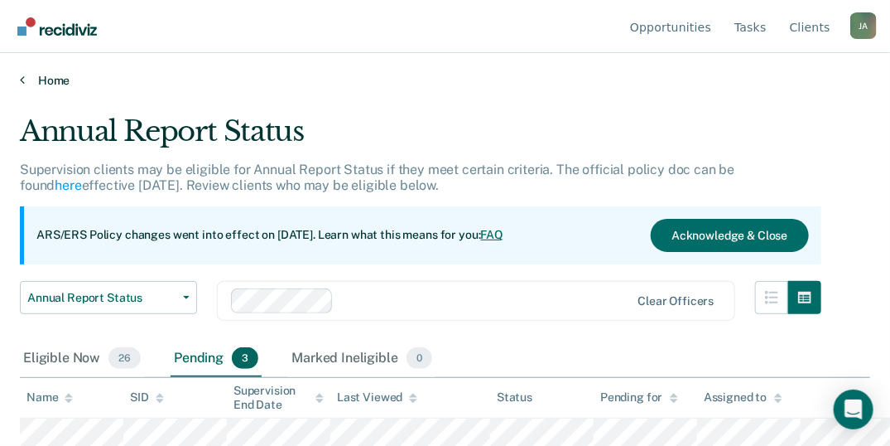
click at [22, 81] on icon at bounding box center [22, 79] width 5 height 13
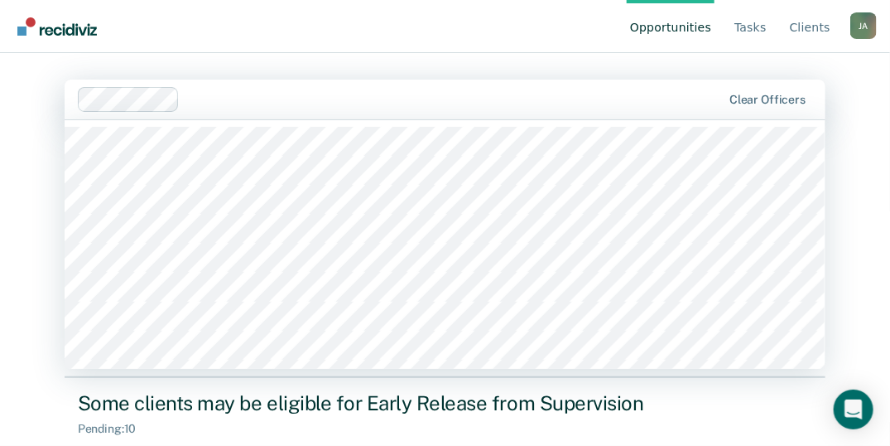
click at [315, 36] on nav "Opportunities Tasks Client s [PERSON_NAME] [PERSON_NAME] Profile How it works L…" at bounding box center [445, 26] width 864 height 52
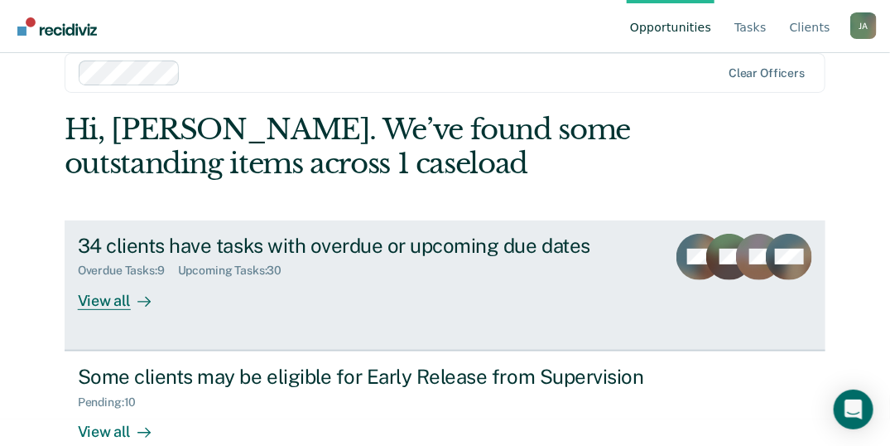
scroll to position [25, 0]
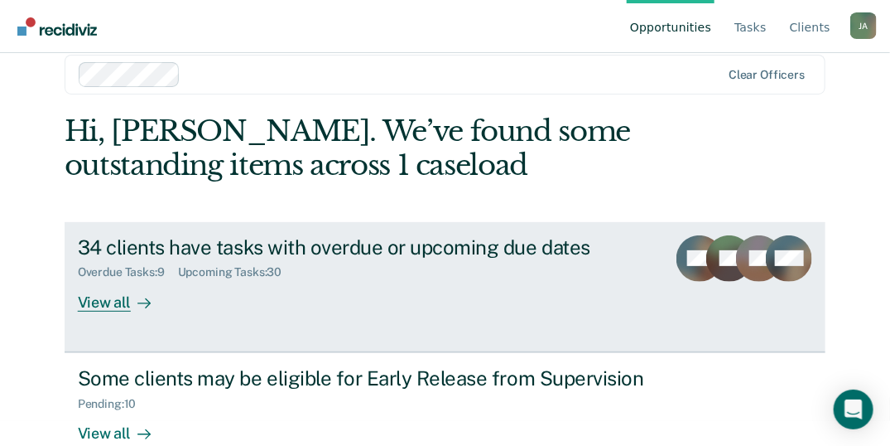
click at [107, 301] on div "View all" at bounding box center [124, 295] width 93 height 32
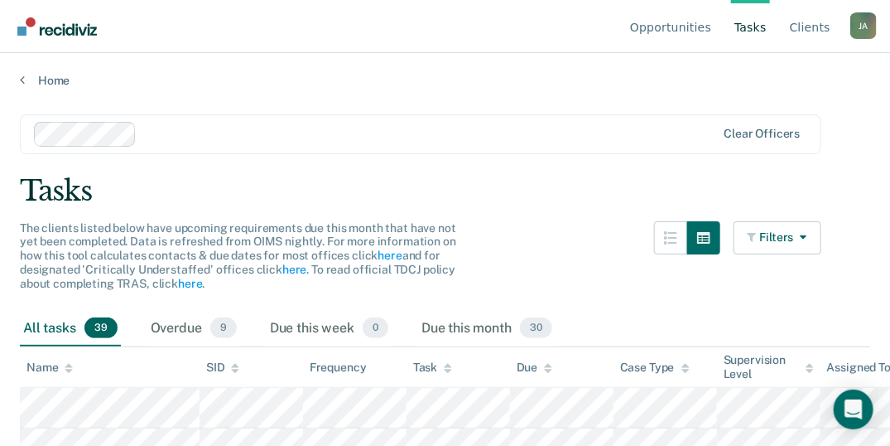
click at [24, 31] on img "Go to Recidiviz Home" at bounding box center [57, 26] width 80 height 18
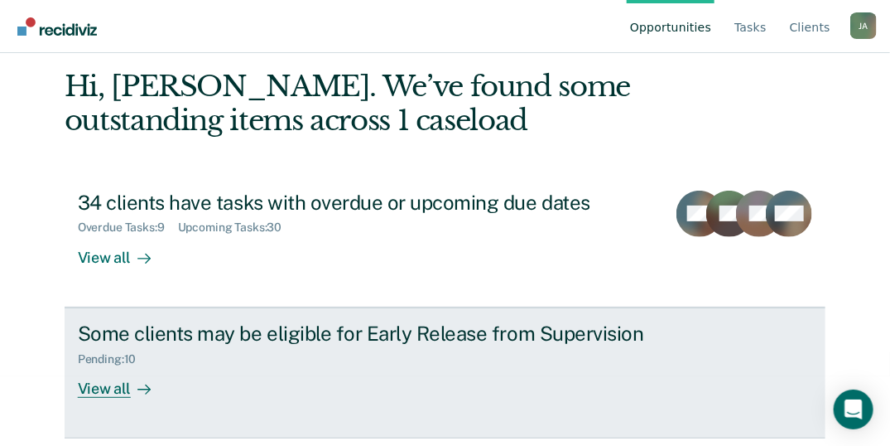
scroll to position [190, 0]
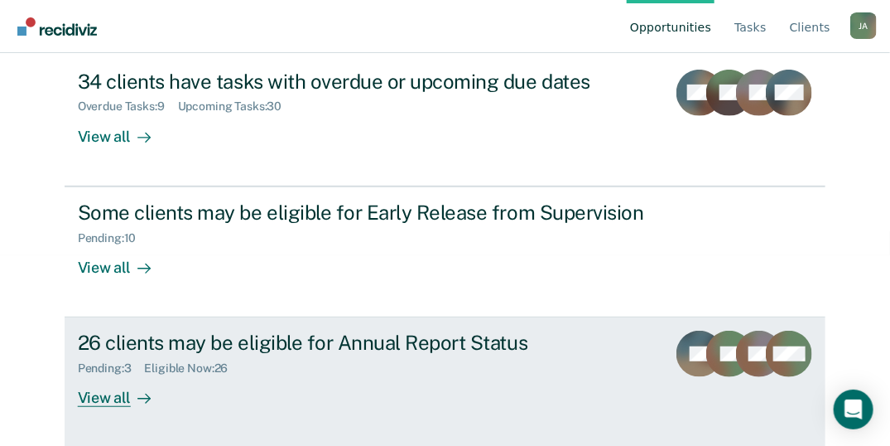
click at [117, 391] on div "View all" at bounding box center [124, 391] width 93 height 32
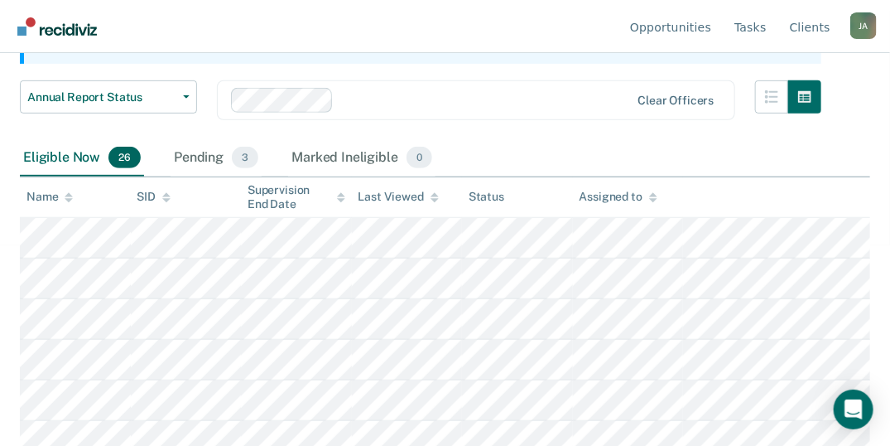
scroll to position [220, 0]
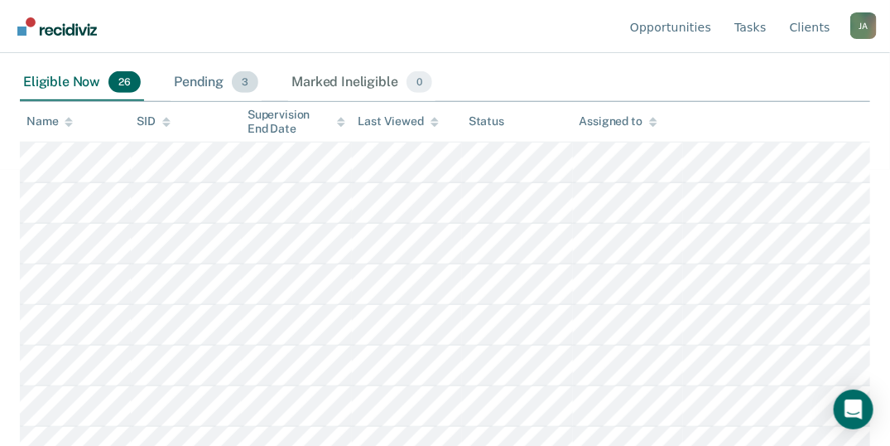
click at [239, 80] on span "3" at bounding box center [245, 82] width 27 height 22
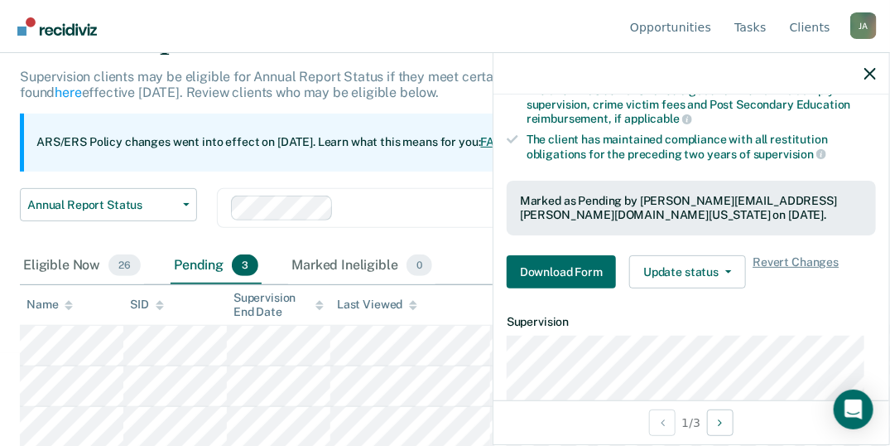
scroll to position [331, 0]
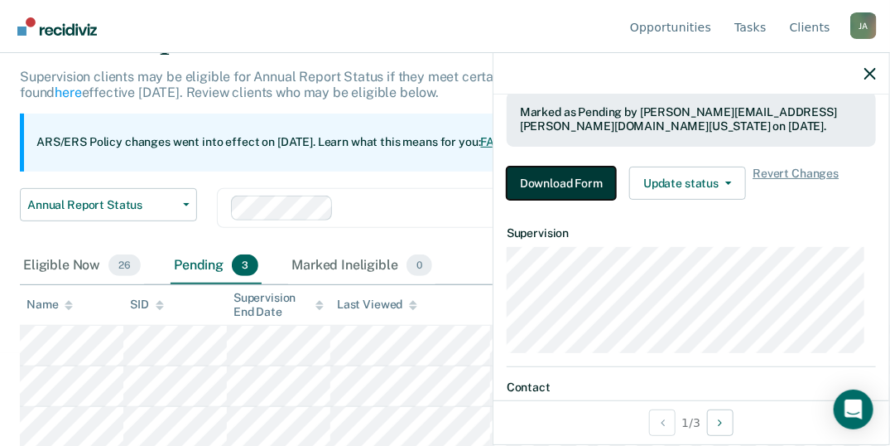
click at [574, 184] on button "Download Form" at bounding box center [561, 182] width 109 height 33
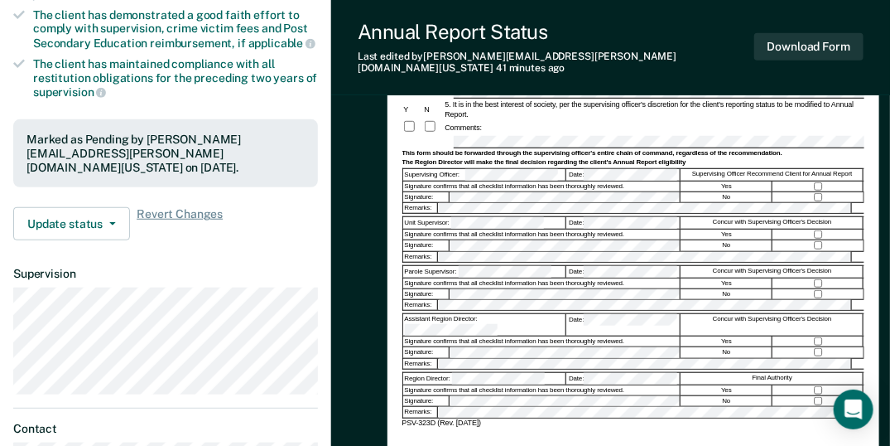
scroll to position [331, 0]
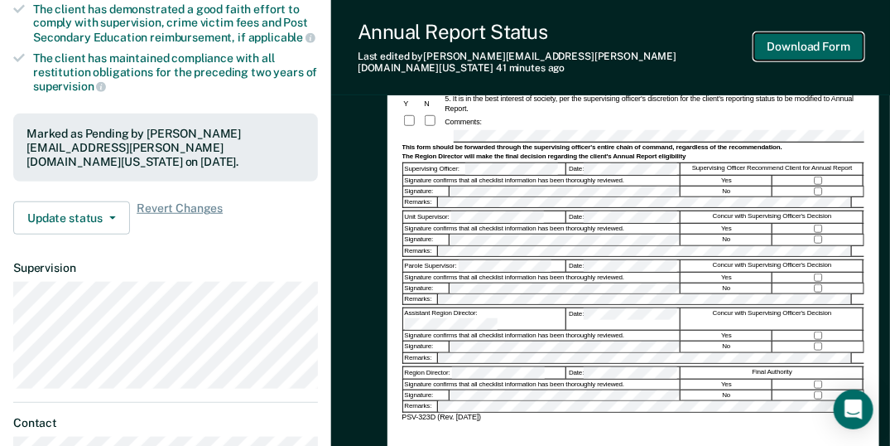
click at [807, 47] on button "Download Form" at bounding box center [808, 46] width 109 height 27
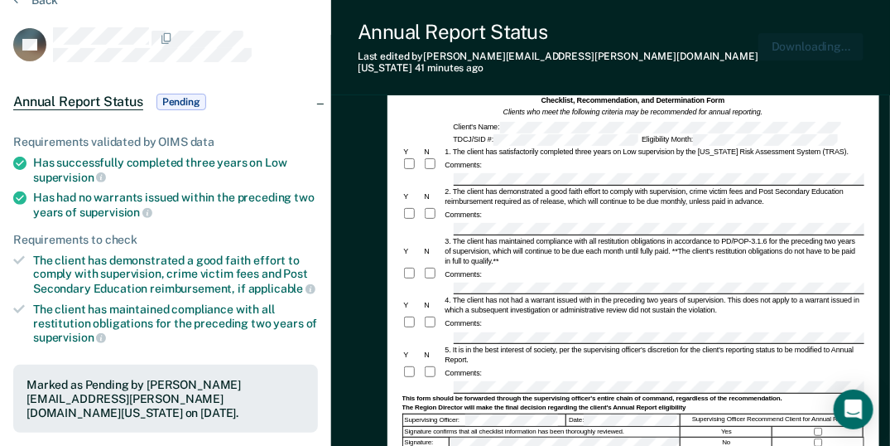
scroll to position [0, 0]
